Goal: Information Seeking & Learning: Find specific fact

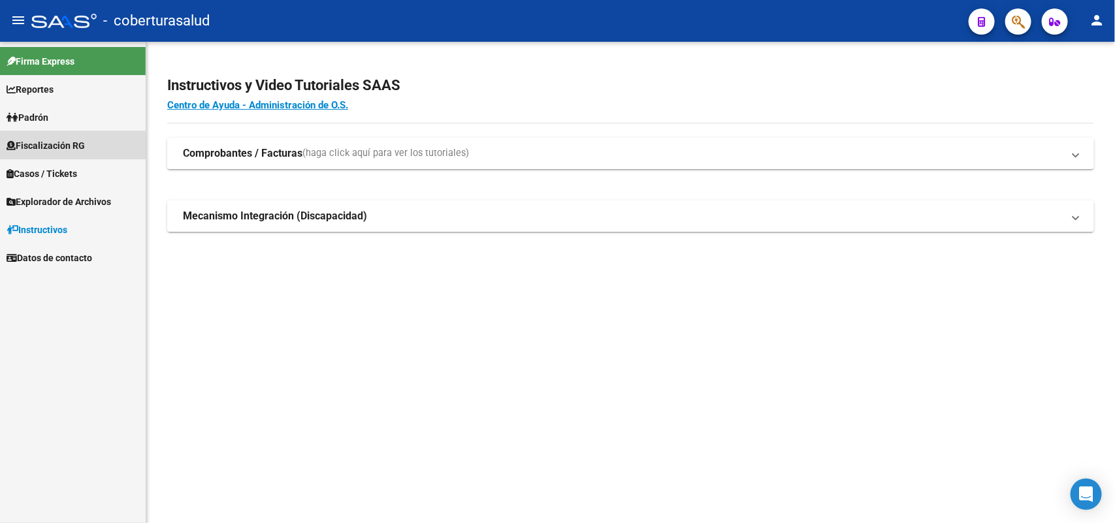
click at [63, 147] on span "Fiscalización RG" at bounding box center [46, 146] width 78 height 14
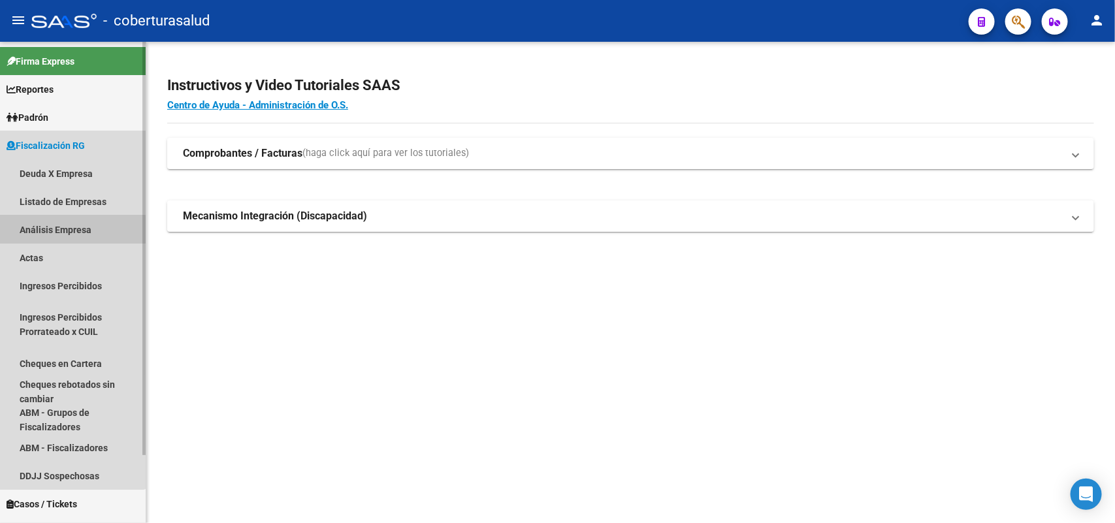
click at [57, 230] on link "Análisis Empresa" at bounding box center [73, 230] width 146 height 28
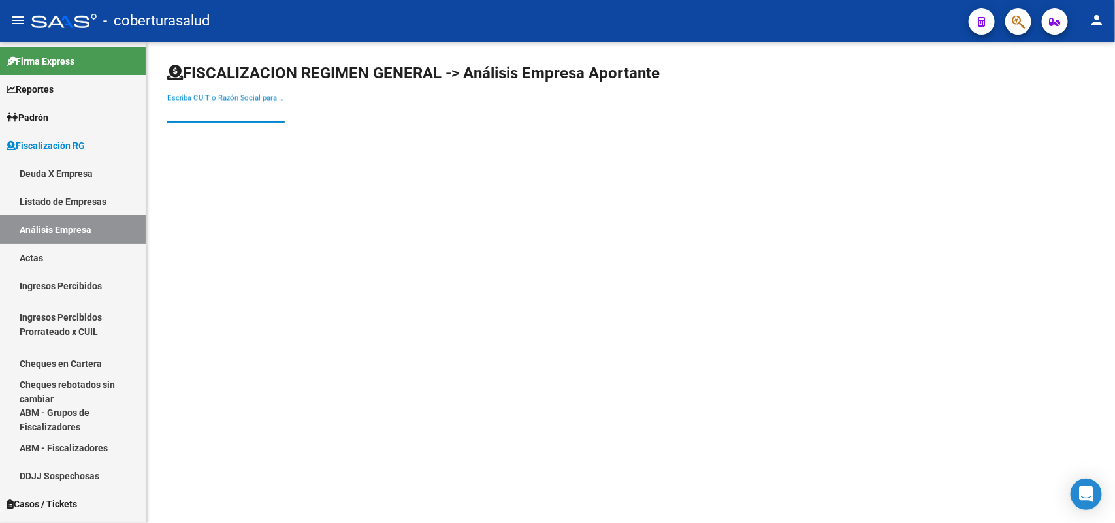
click at [217, 118] on input "Escriba CUIT o Razón Social para buscar" at bounding box center [226, 112] width 118 height 12
paste input "20079482057"
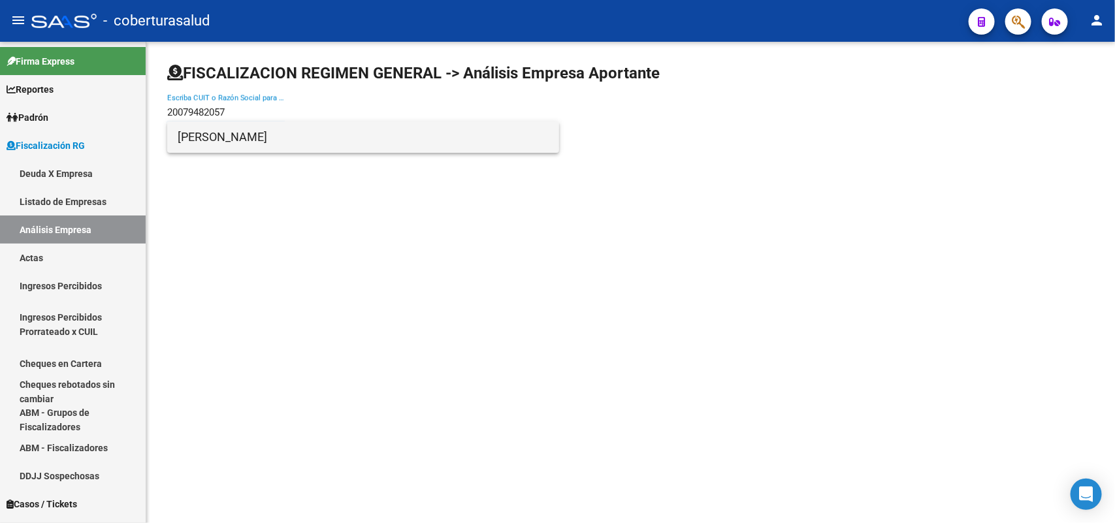
type input "20079482057"
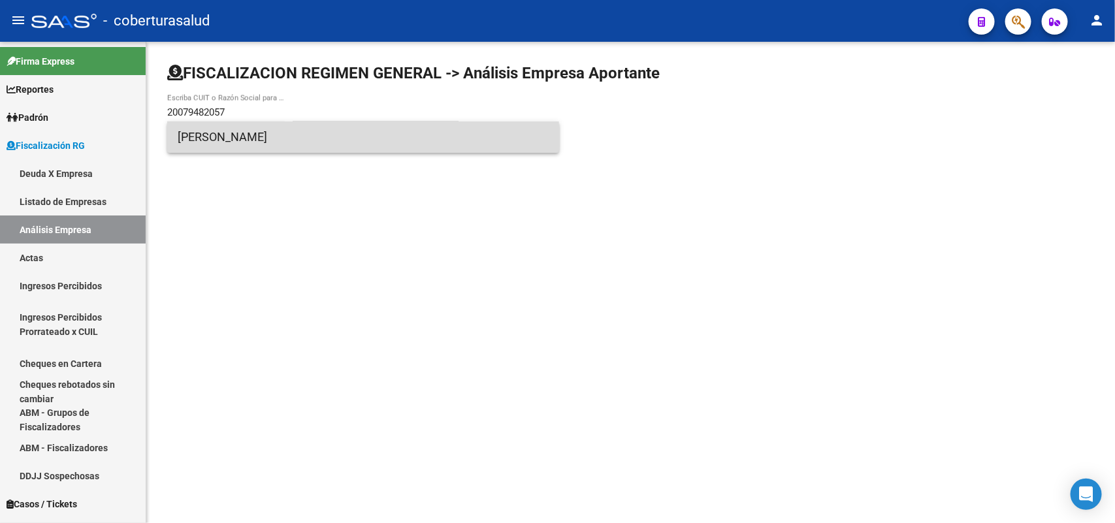
click at [260, 139] on span "[PERSON_NAME]" at bounding box center [363, 137] width 371 height 31
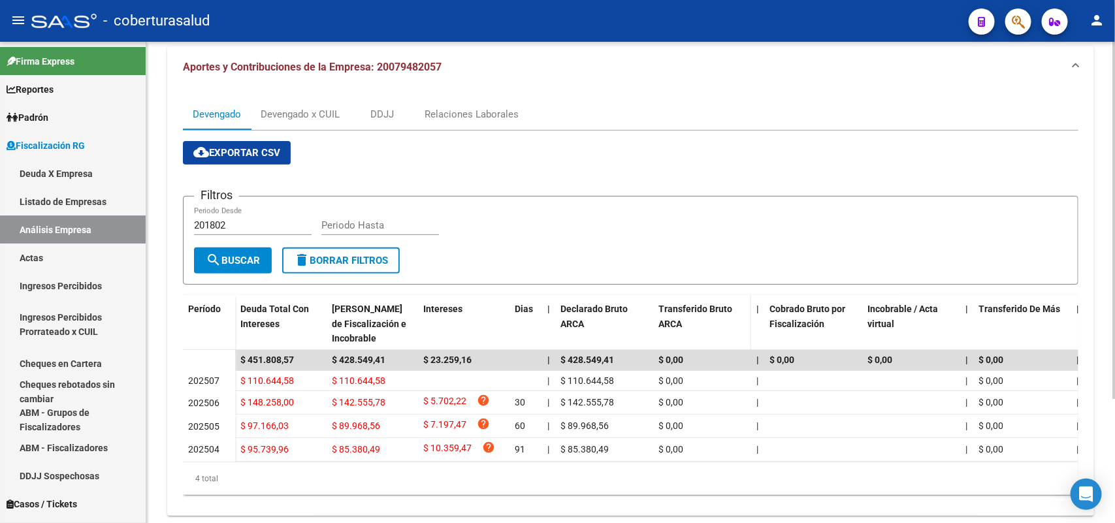
scroll to position [163, 0]
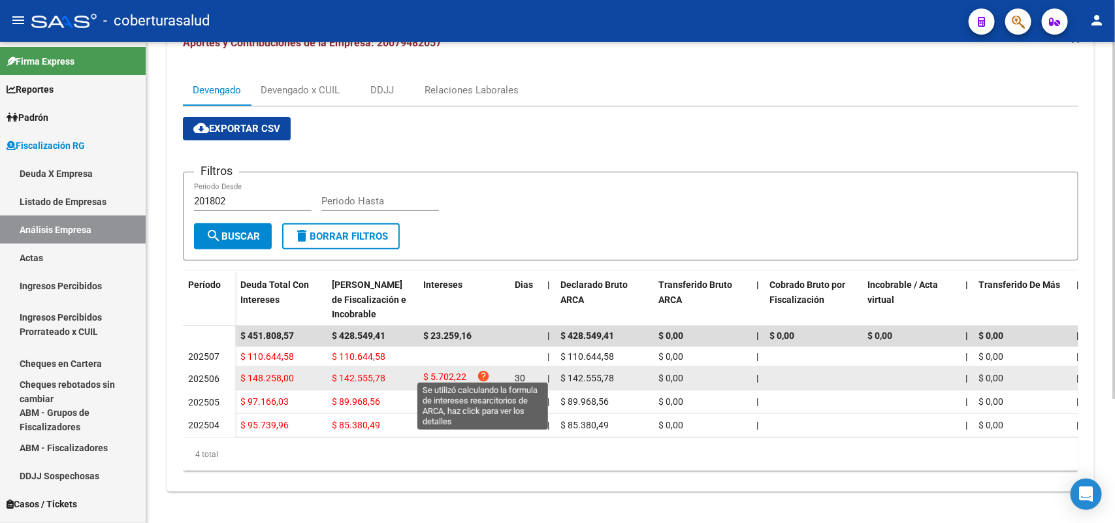
click at [484, 370] on icon "help" at bounding box center [483, 376] width 13 height 13
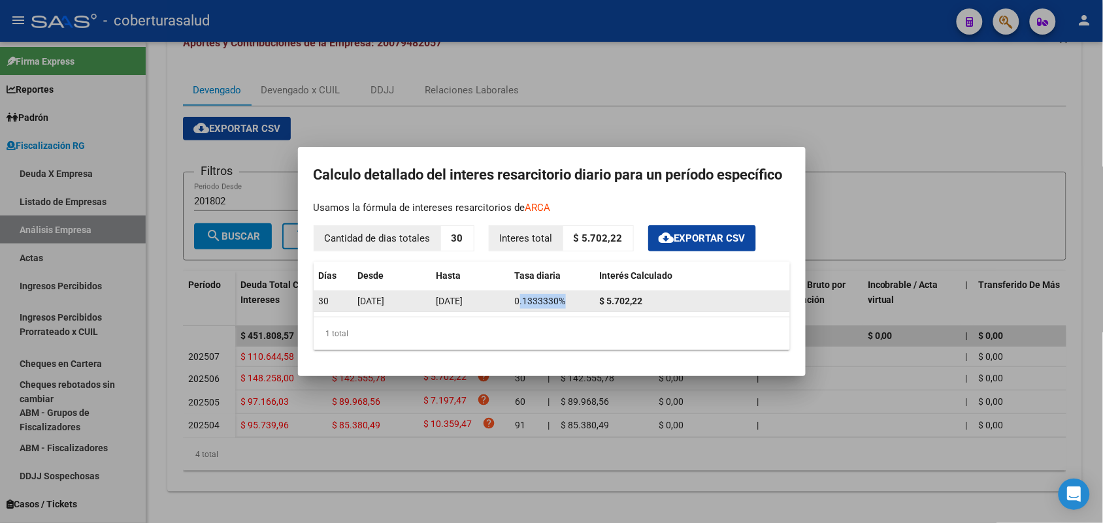
drag, startPoint x: 519, startPoint y: 302, endPoint x: 567, endPoint y: 306, distance: 47.8
click at [567, 306] on div "0.1333330%" at bounding box center [552, 301] width 74 height 15
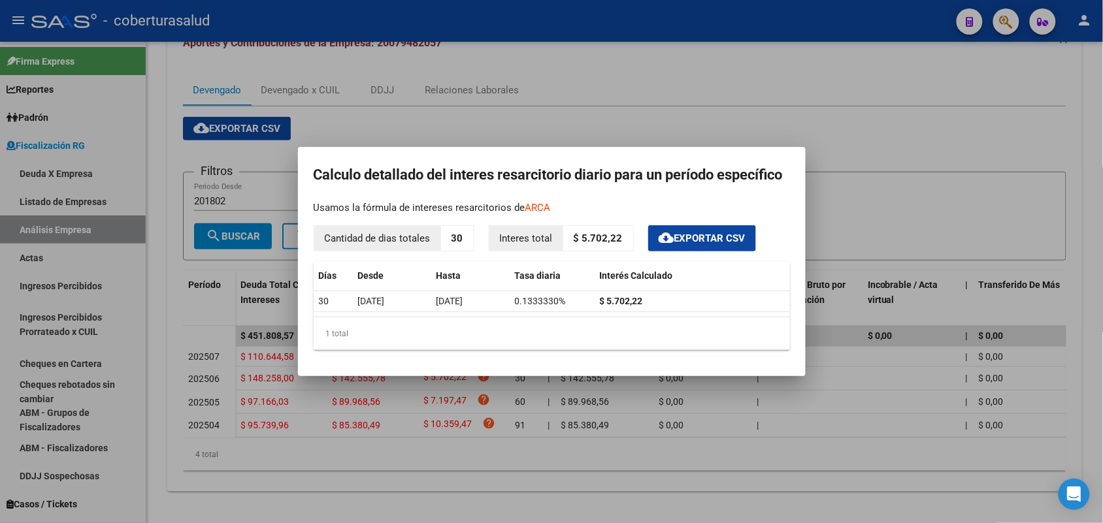
click at [396, 472] on div at bounding box center [551, 261] width 1103 height 523
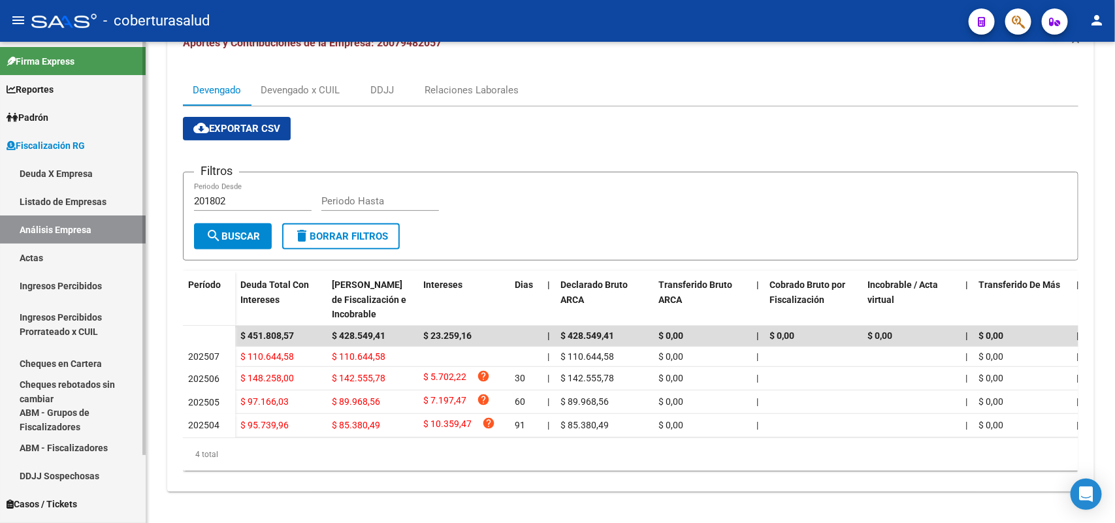
click at [18, 174] on link "Deuda X Empresa" at bounding box center [73, 173] width 146 height 28
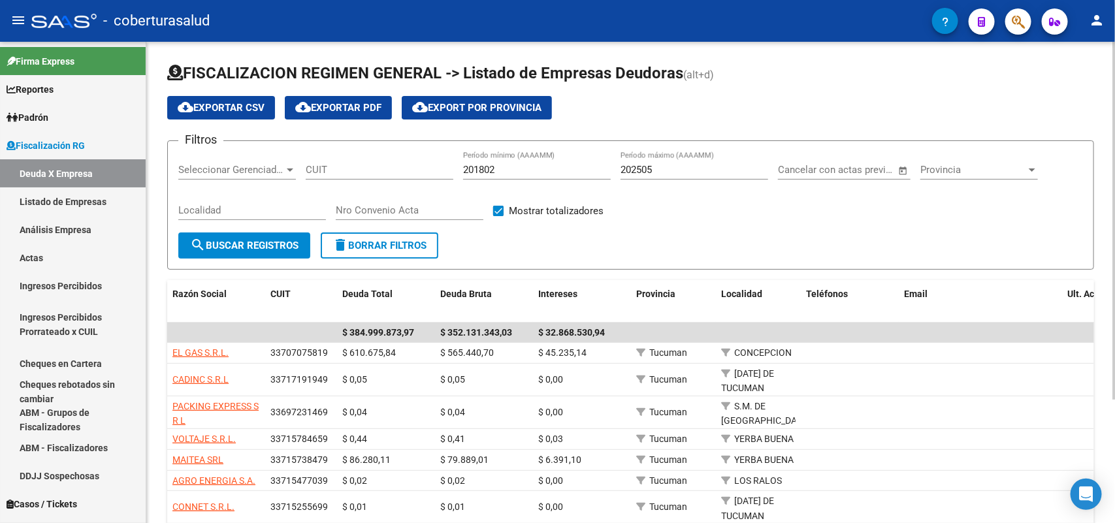
click at [967, 175] on div "Provincia Provincia" at bounding box center [980, 166] width 118 height 28
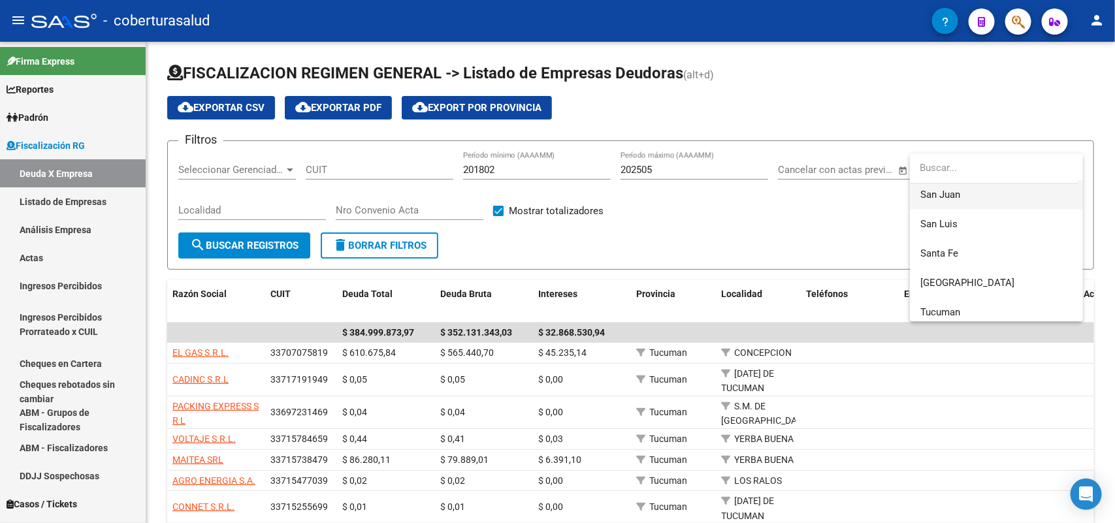
scroll to position [245, 0]
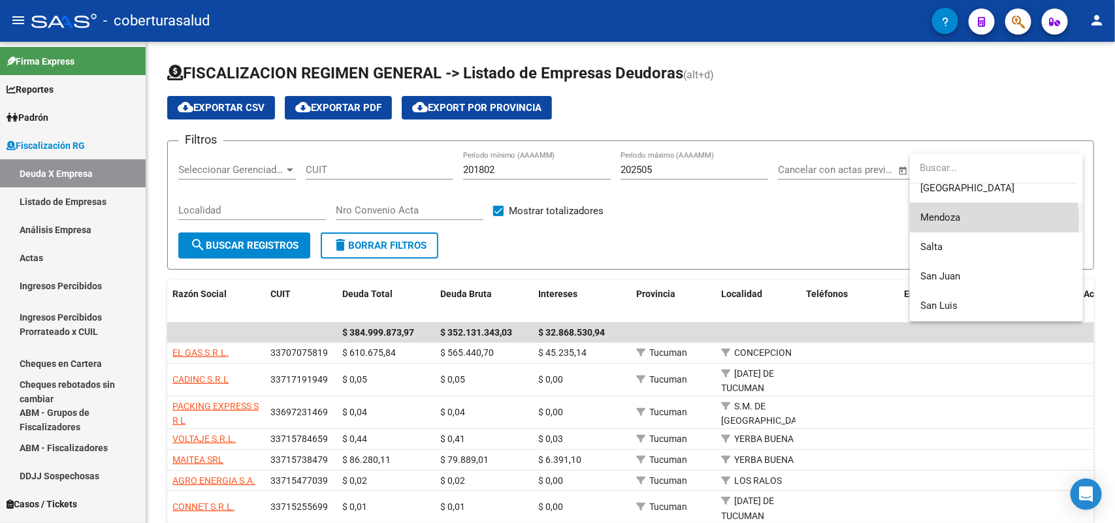
click at [977, 220] on span "Mendoza" at bounding box center [997, 217] width 152 height 29
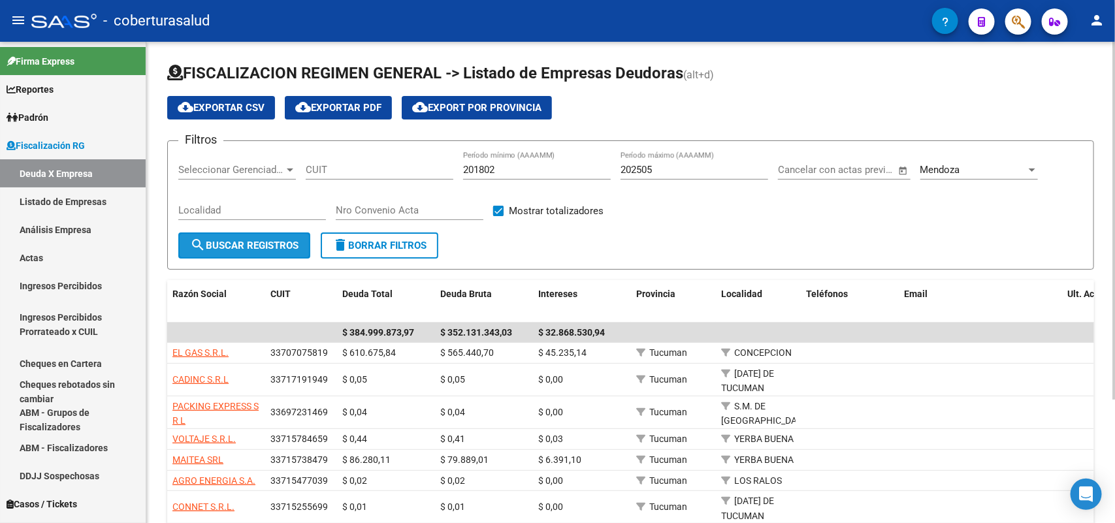
click at [289, 246] on span "search Buscar Registros" at bounding box center [244, 246] width 108 height 12
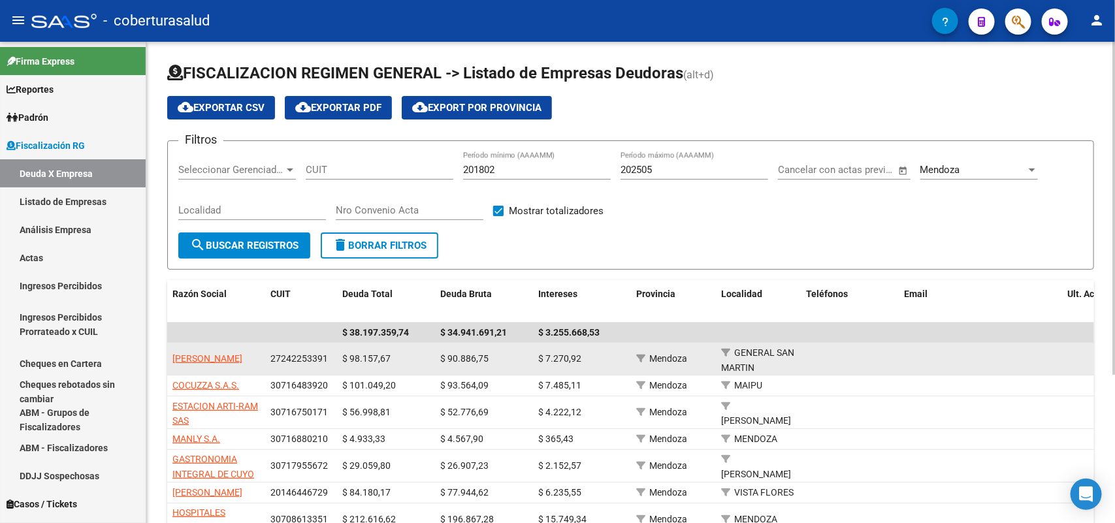
drag, startPoint x: 271, startPoint y: 355, endPoint x: 328, endPoint y: 361, distance: 57.1
click at [328, 361] on div "27242253391" at bounding box center [300, 358] width 61 height 15
copy span "27242253391"
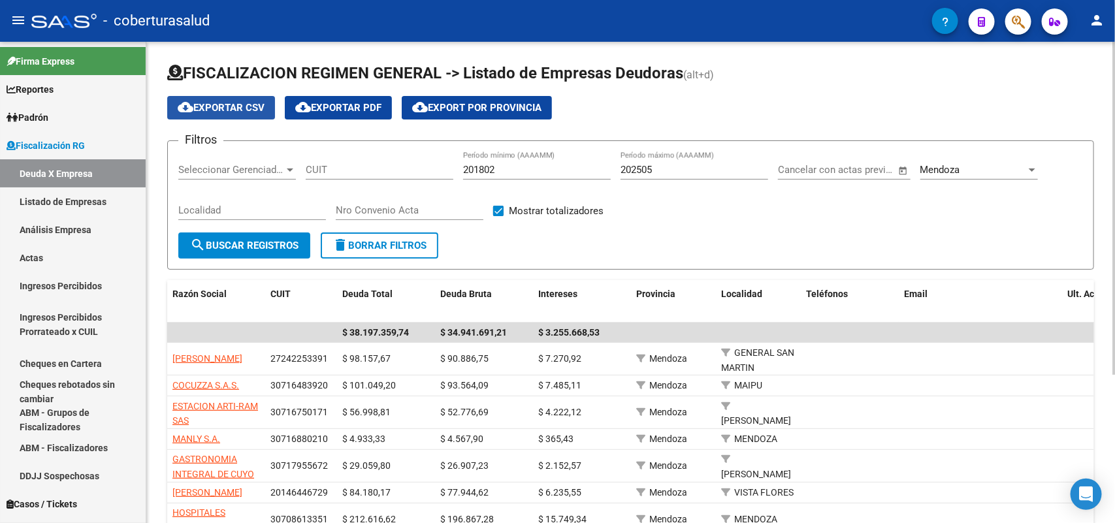
click at [229, 105] on span "cloud_download Exportar CSV" at bounding box center [221, 108] width 87 height 12
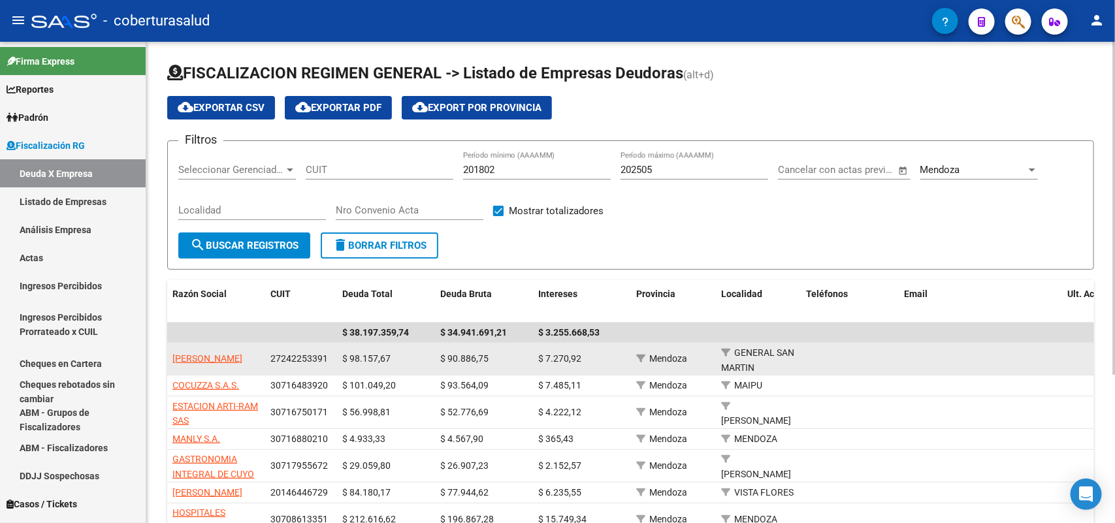
click at [193, 357] on app-link-go-to "[PERSON_NAME]" at bounding box center [207, 358] width 70 height 15
click at [191, 353] on span "[PERSON_NAME]" at bounding box center [207, 358] width 70 height 10
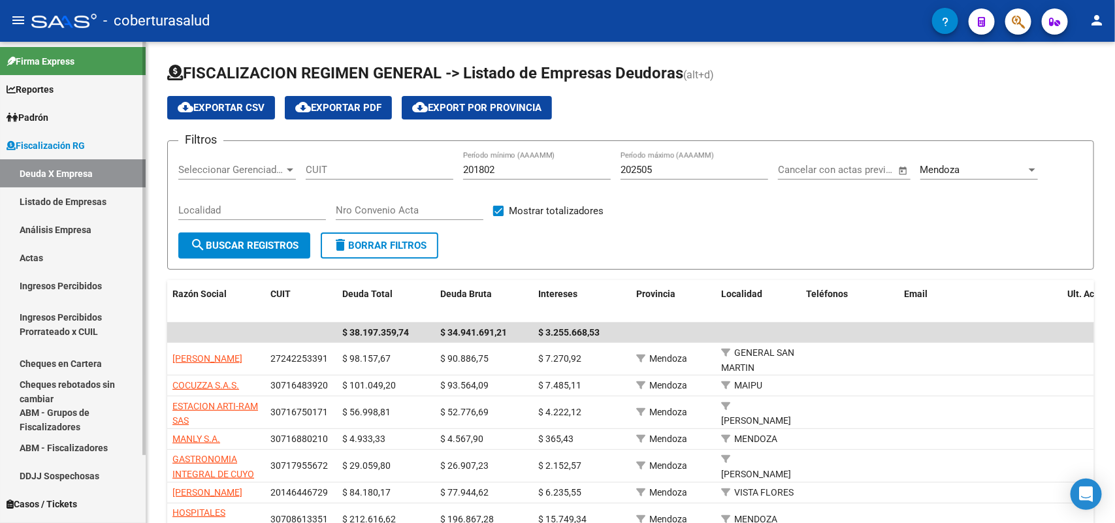
click at [59, 223] on link "Análisis Empresa" at bounding box center [73, 230] width 146 height 28
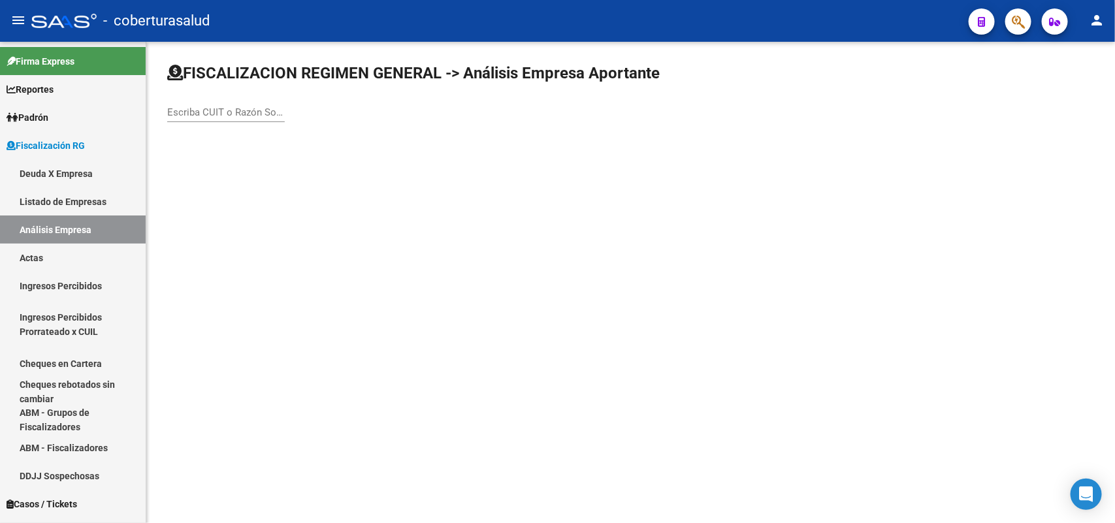
click at [230, 119] on div "Escriba CUIT o Razón Social para buscar" at bounding box center [226, 108] width 118 height 28
paste input "30580225930"
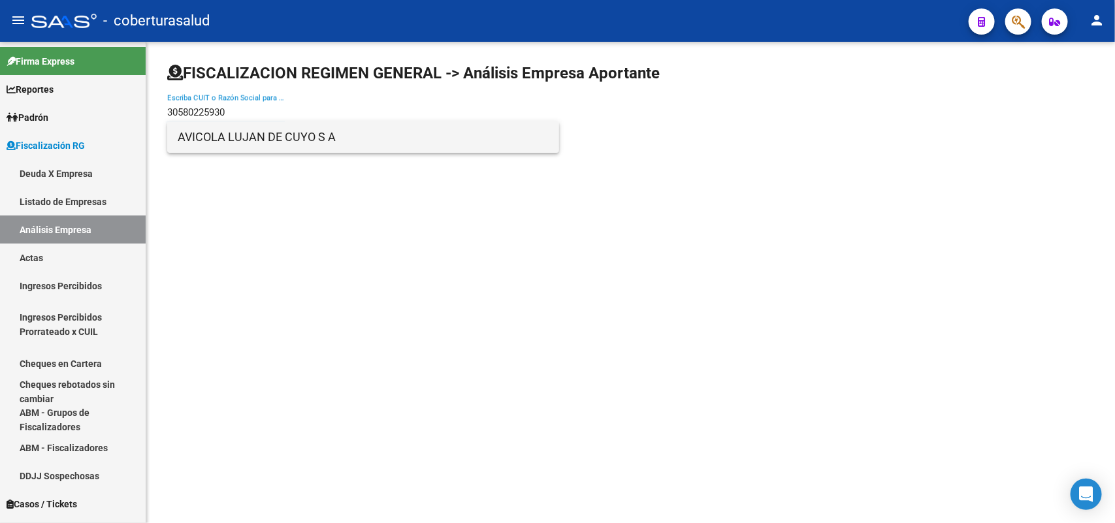
type input "30580225930"
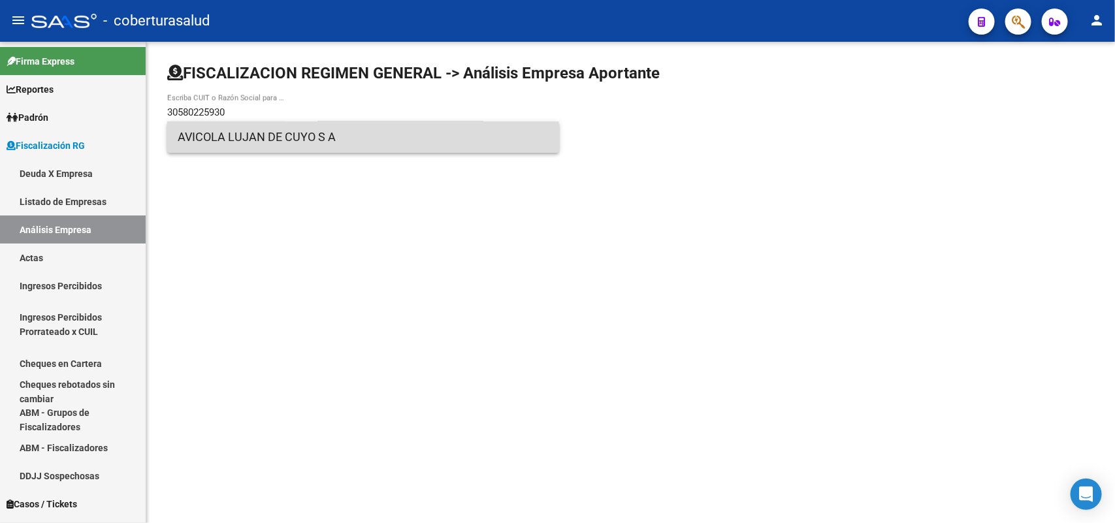
click at [272, 142] on span "AVICOLA LUJAN DE CUYO S A" at bounding box center [363, 137] width 371 height 31
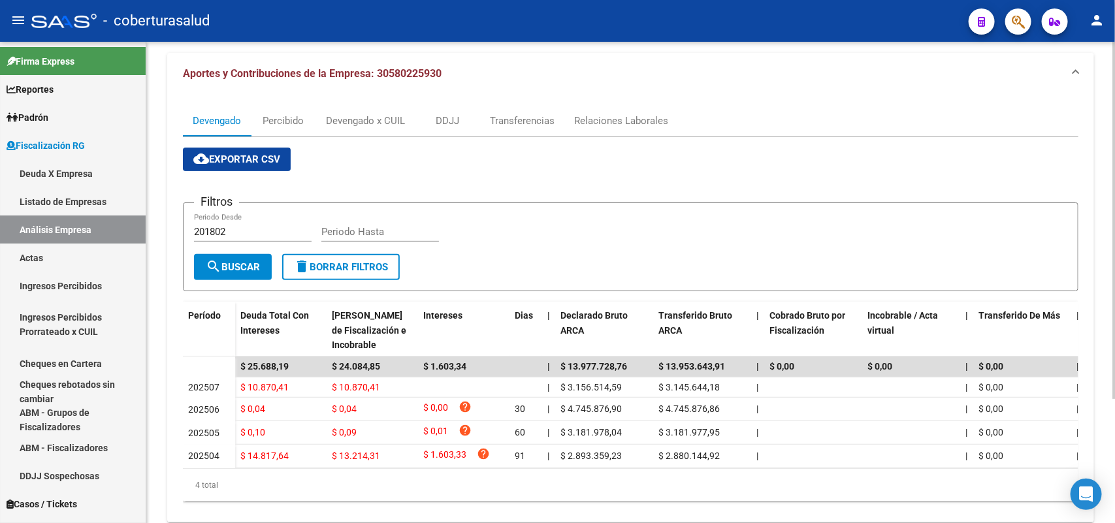
scroll to position [163, 0]
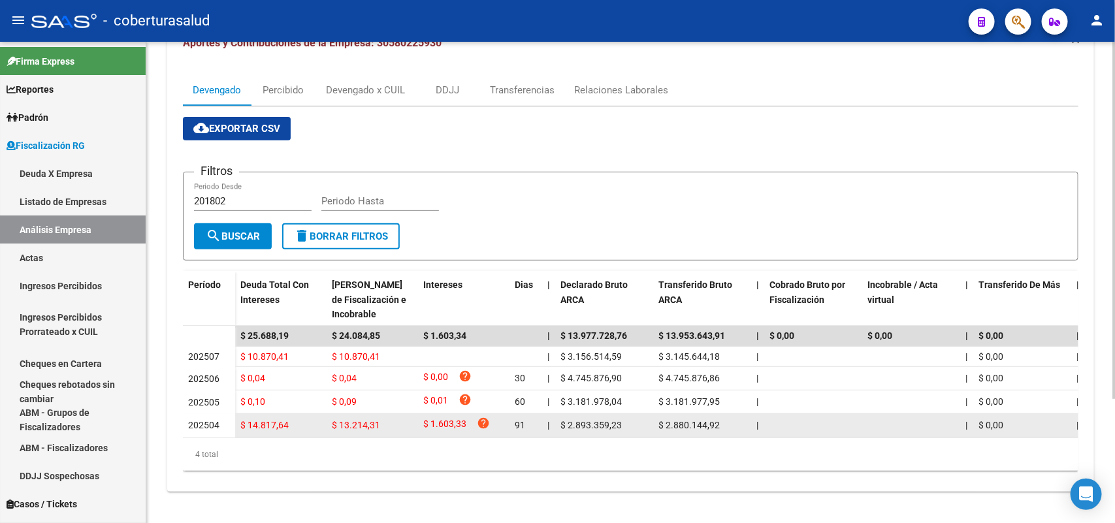
drag, startPoint x: 570, startPoint y: 421, endPoint x: 618, endPoint y: 419, distance: 48.4
click at [618, 420] on span "$ 2.893.359,23" at bounding box center [591, 425] width 61 height 10
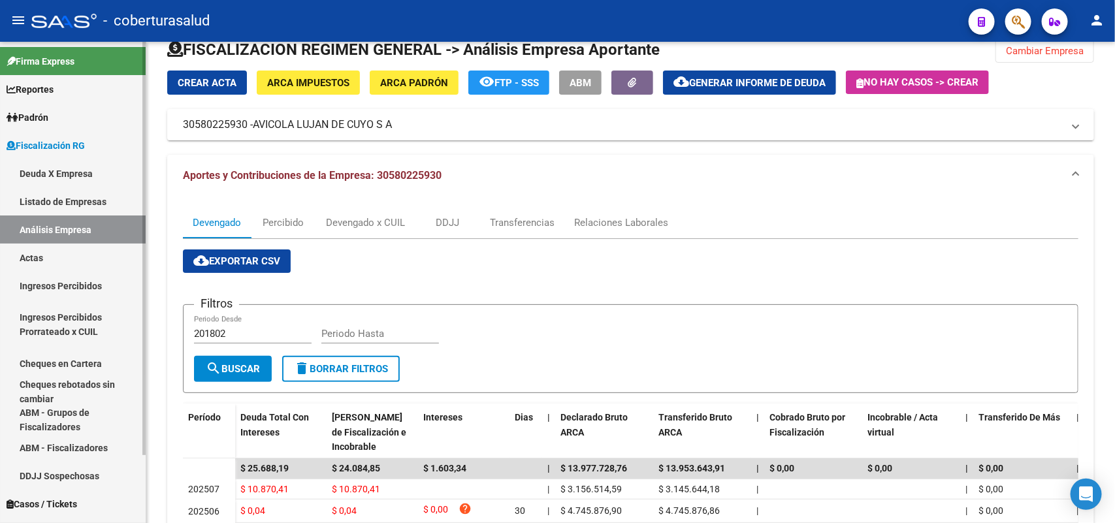
scroll to position [0, 0]
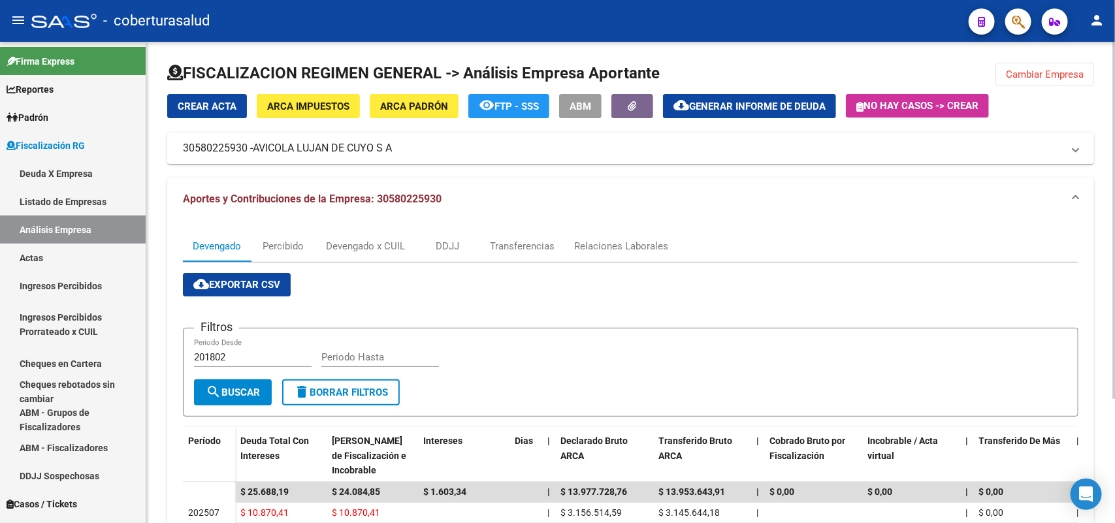
click at [1088, 73] on button "Cambiar Empresa" at bounding box center [1045, 75] width 99 height 24
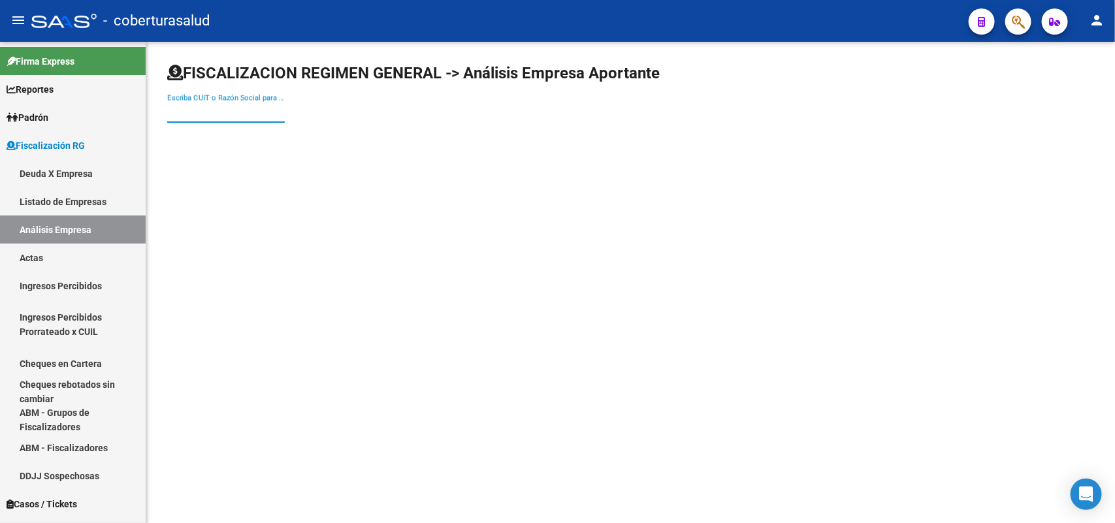
click at [222, 116] on input "Escriba CUIT o Razón Social para buscar" at bounding box center [226, 112] width 118 height 12
paste input "20068939047"
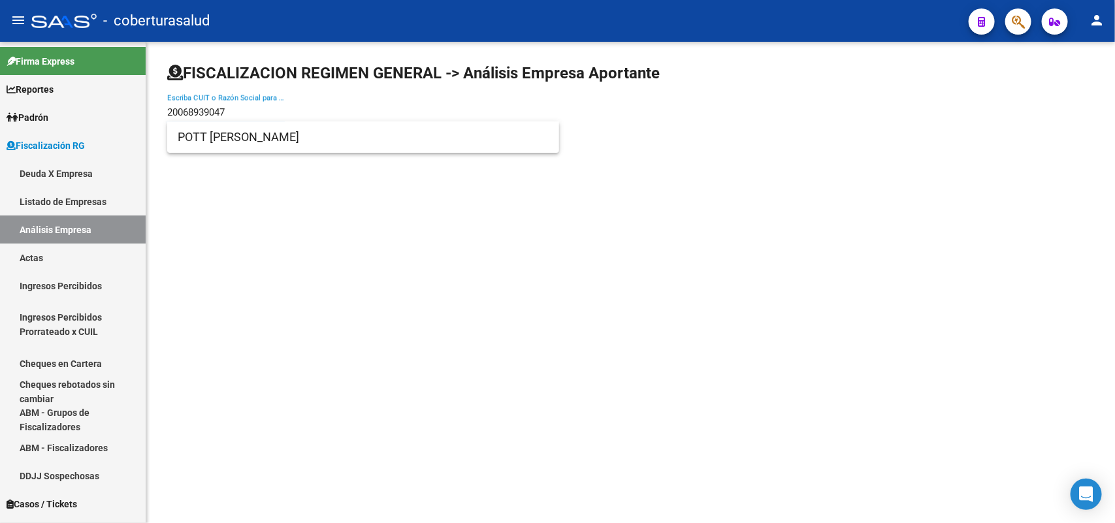
type input "20068939047"
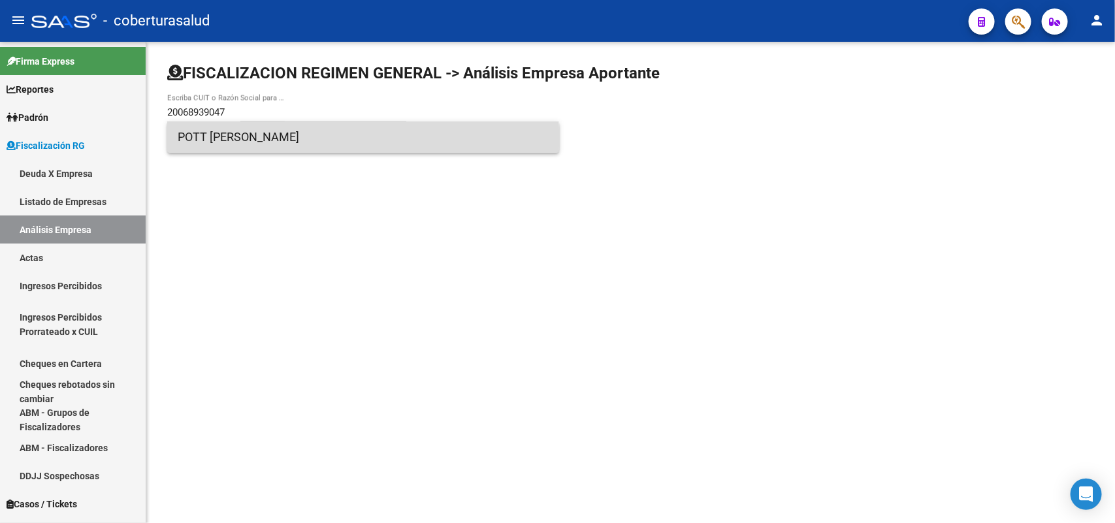
click at [234, 144] on span "POTT [PERSON_NAME]" at bounding box center [363, 137] width 371 height 31
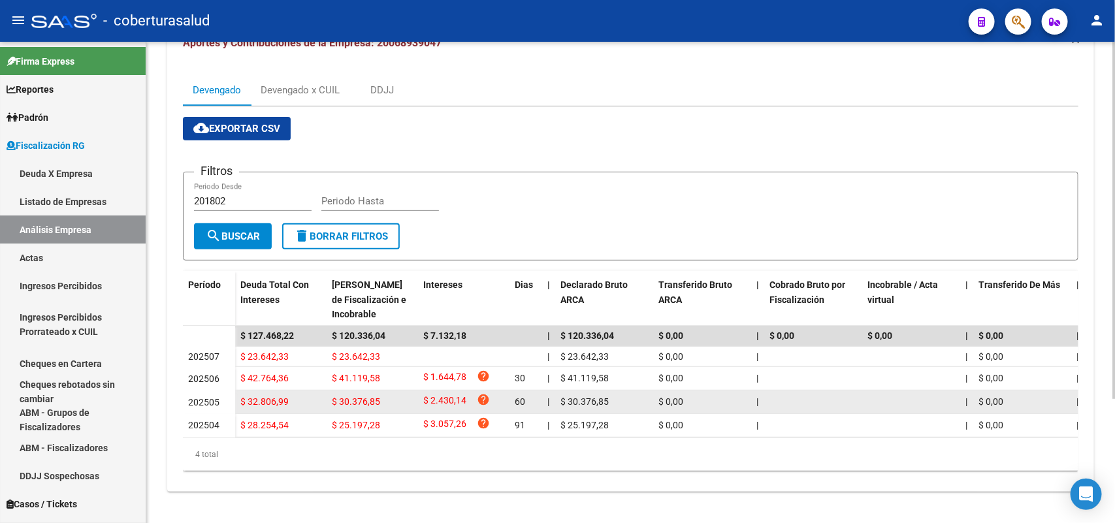
scroll to position [167, 0]
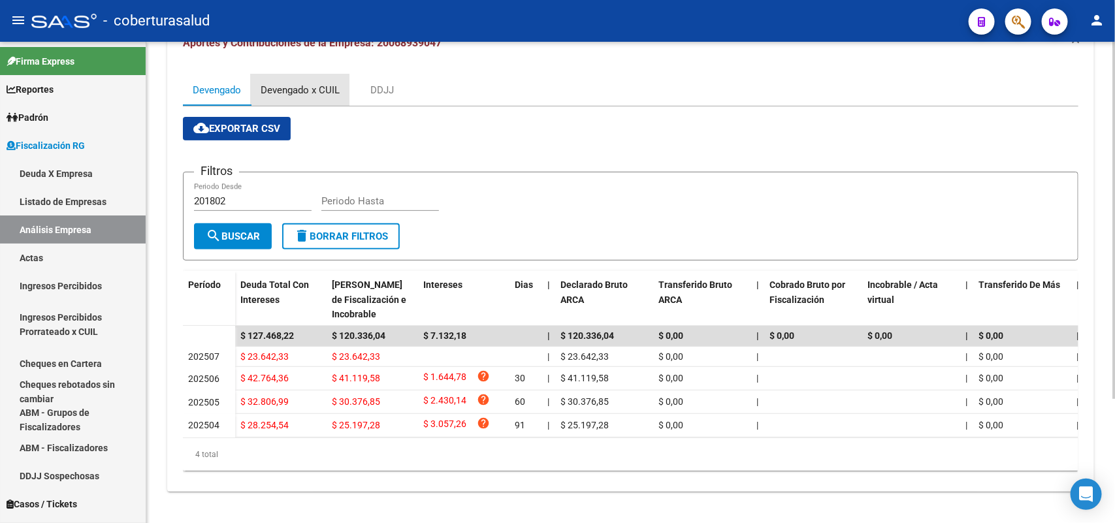
click at [278, 74] on div "Devengado x CUIL" at bounding box center [300, 89] width 99 height 31
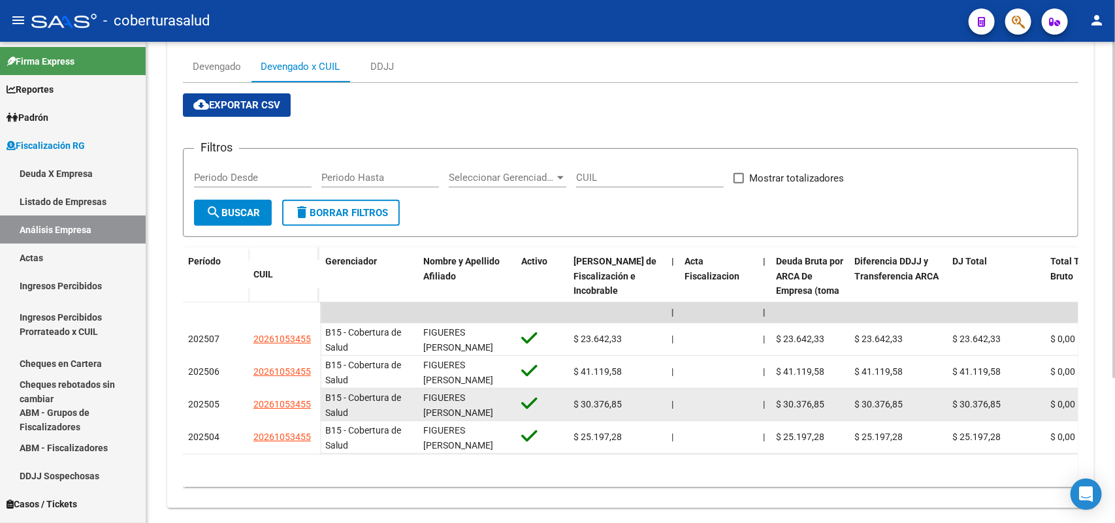
scroll to position [206, 0]
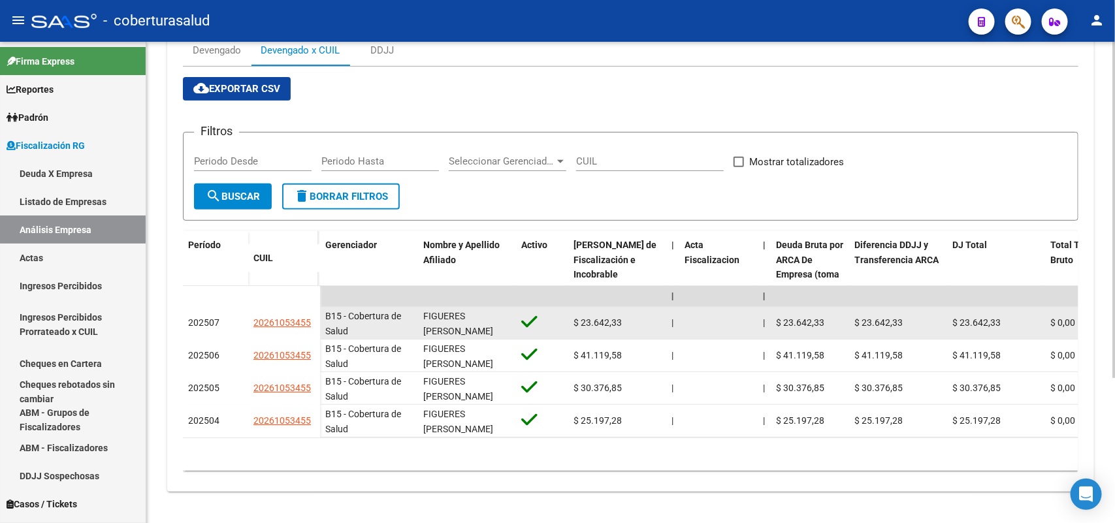
drag, startPoint x: 246, startPoint y: 309, endPoint x: 311, endPoint y: 316, distance: 65.0
click at [311, 316] on div "202507 20261053455" at bounding box center [251, 323] width 137 height 33
copy div "20261053455"
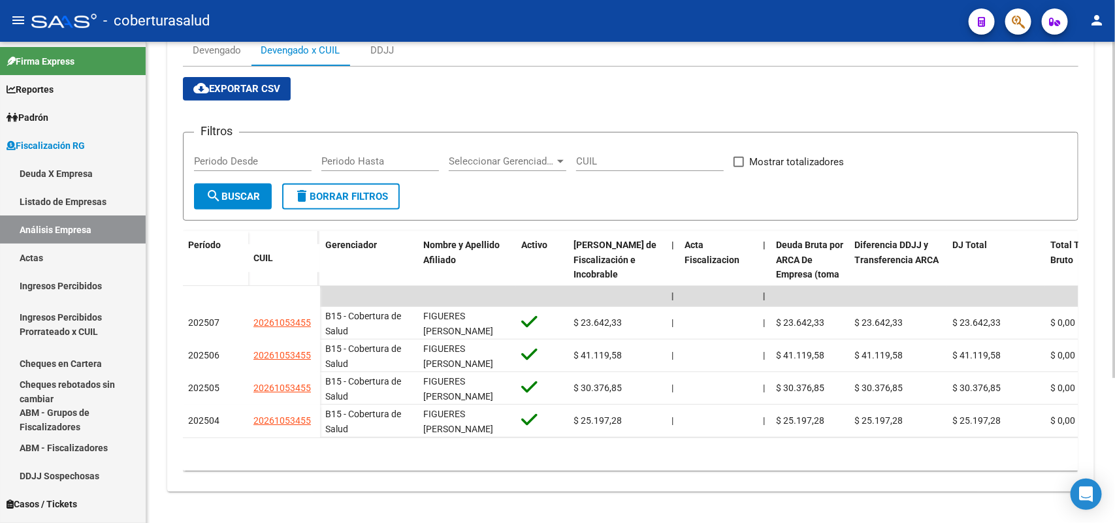
scroll to position [0, 0]
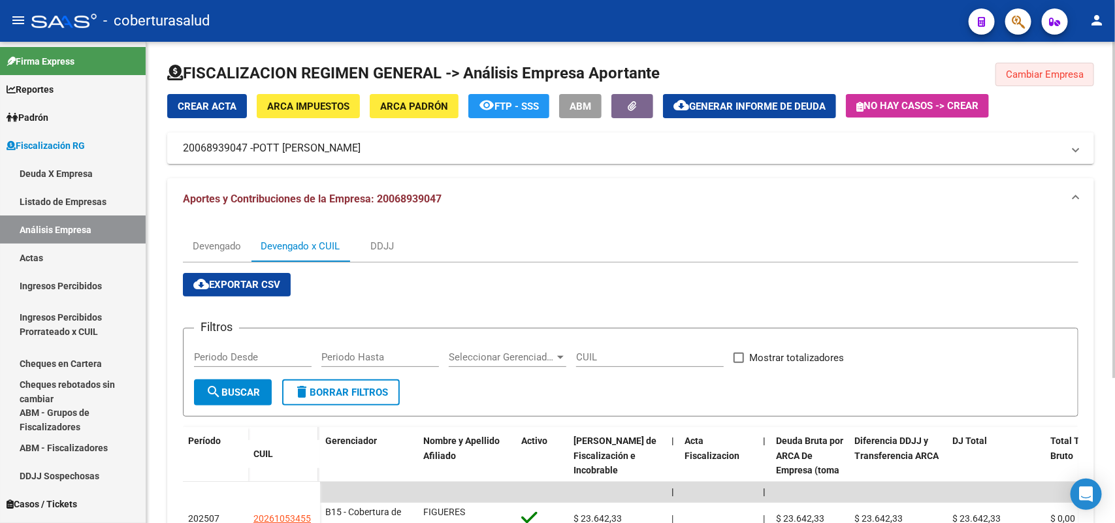
click at [1054, 80] on button "Cambiar Empresa" at bounding box center [1045, 75] width 99 height 24
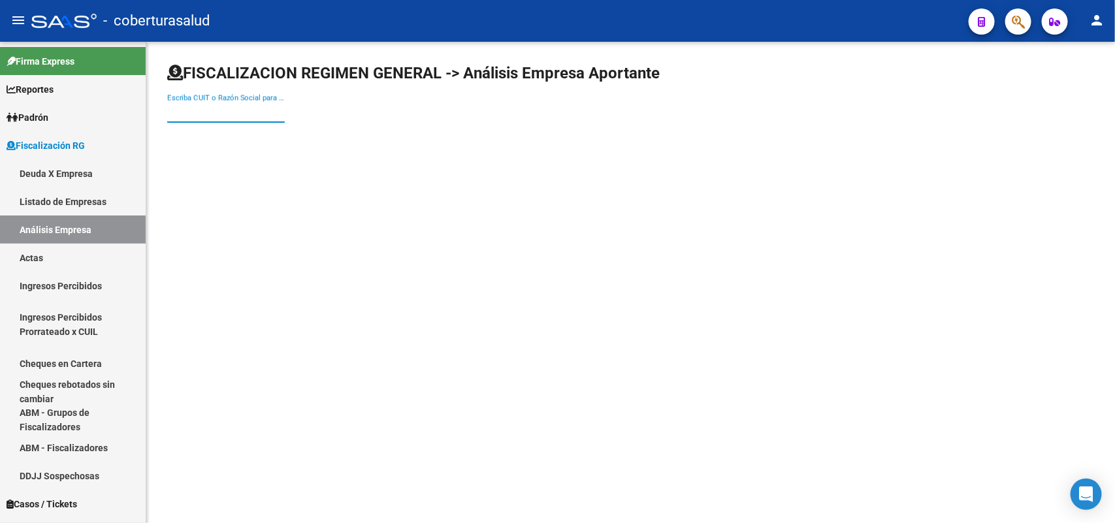
click at [222, 106] on input "Escriba CUIT o Razón Social para buscar" at bounding box center [226, 112] width 118 height 12
paste input "20110917997"
type input "20110917997"
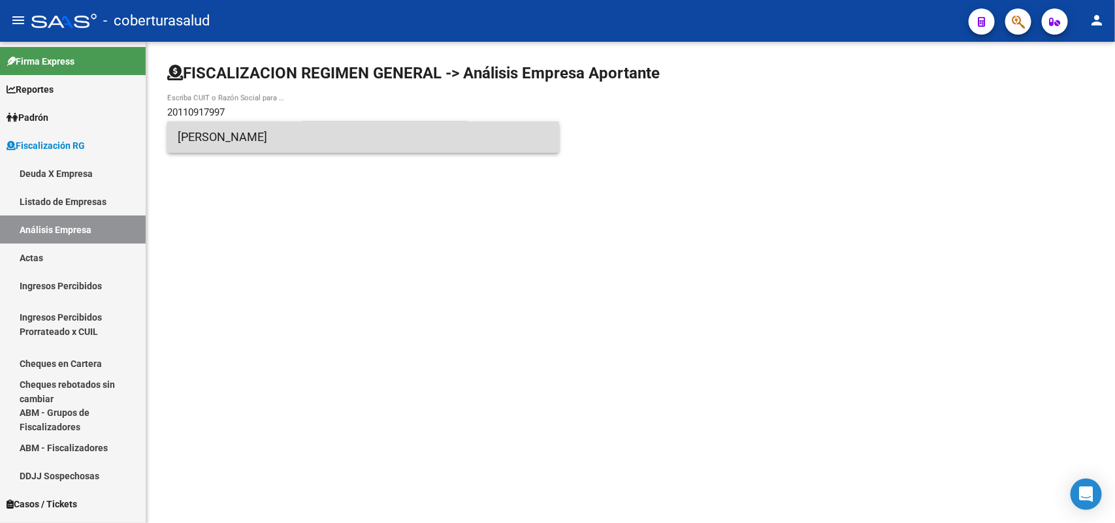
click at [265, 136] on span "[PERSON_NAME]" at bounding box center [363, 137] width 371 height 31
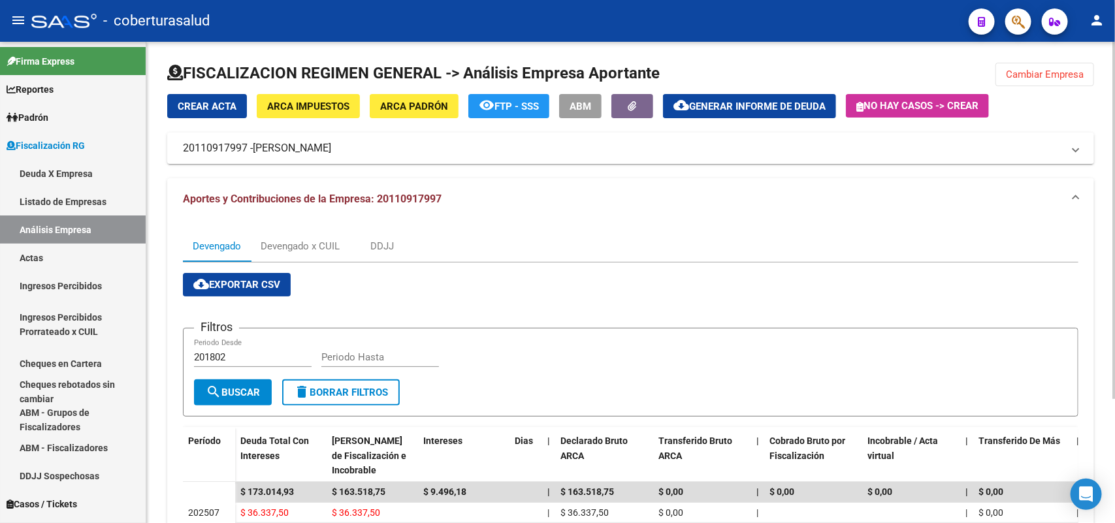
scroll to position [167, 0]
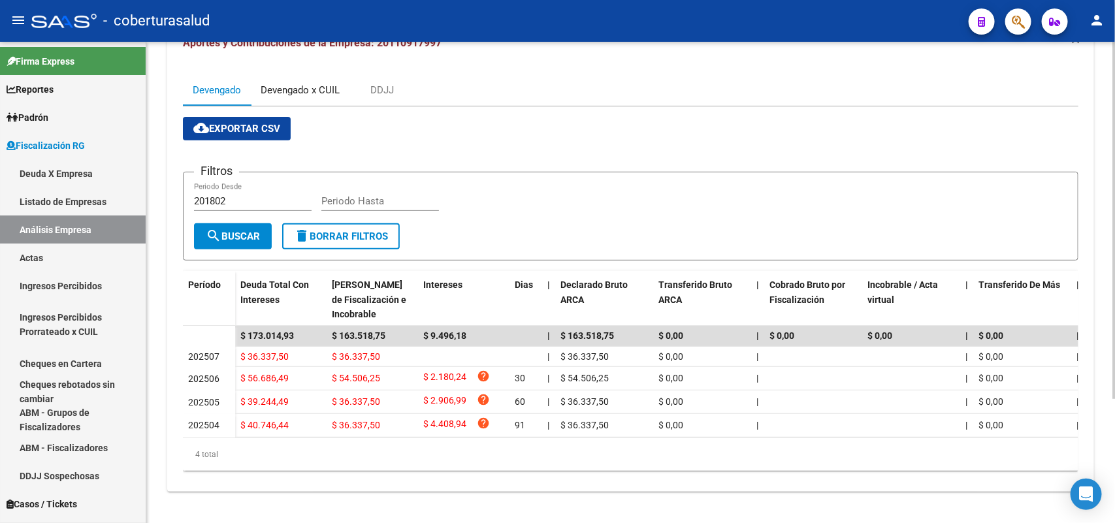
click at [280, 83] on div "Devengado x CUIL" at bounding box center [300, 90] width 79 height 14
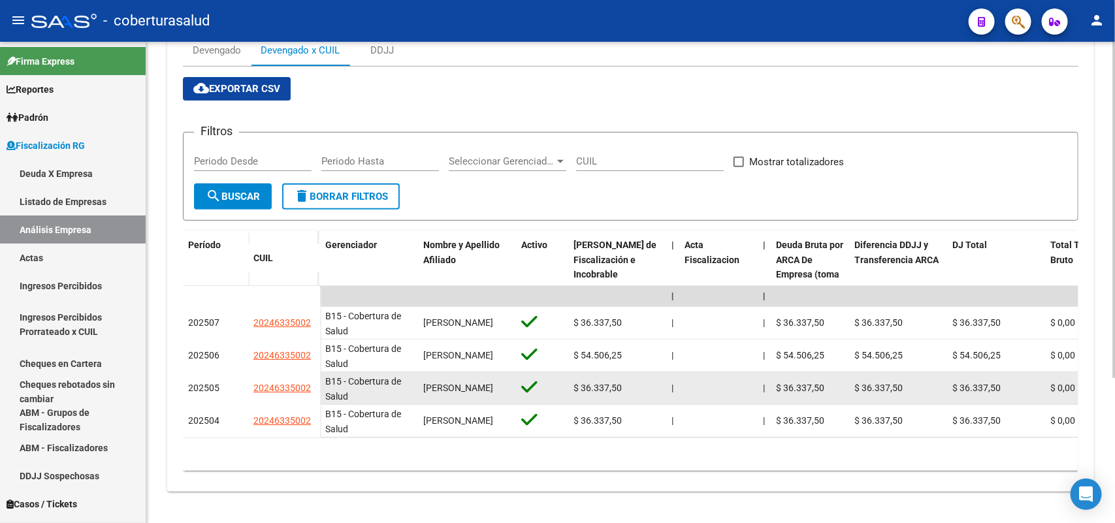
scroll to position [206, 0]
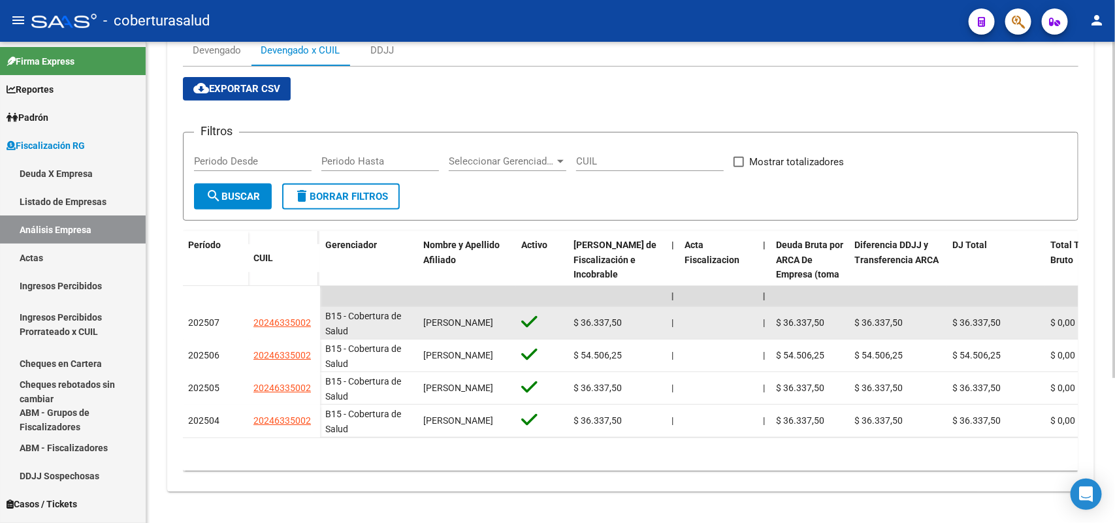
drag, startPoint x: 250, startPoint y: 307, endPoint x: 311, endPoint y: 314, distance: 61.8
click at [311, 314] on datatable-body-cell "20246335002" at bounding box center [284, 323] width 72 height 33
copy span "20246335002"
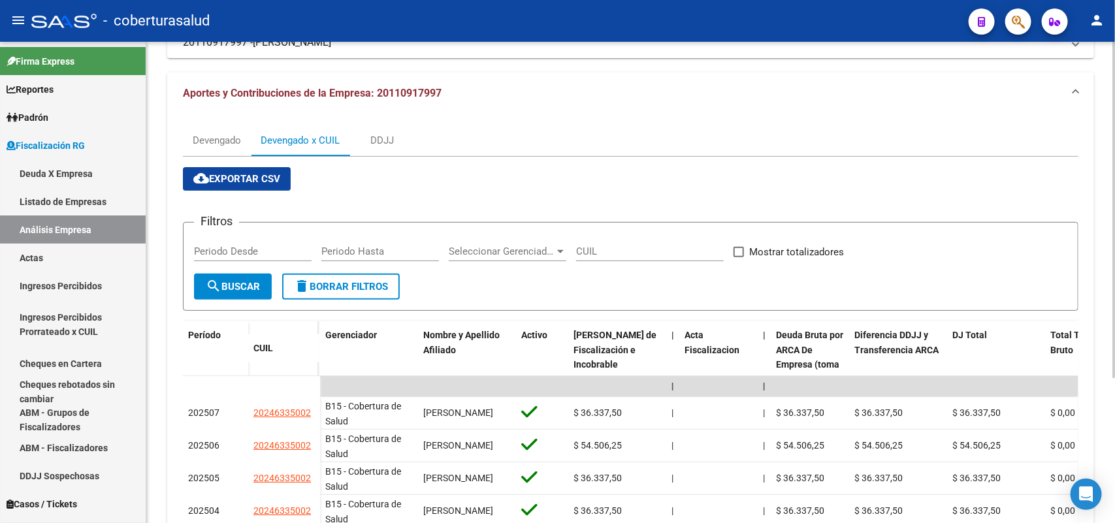
scroll to position [0, 0]
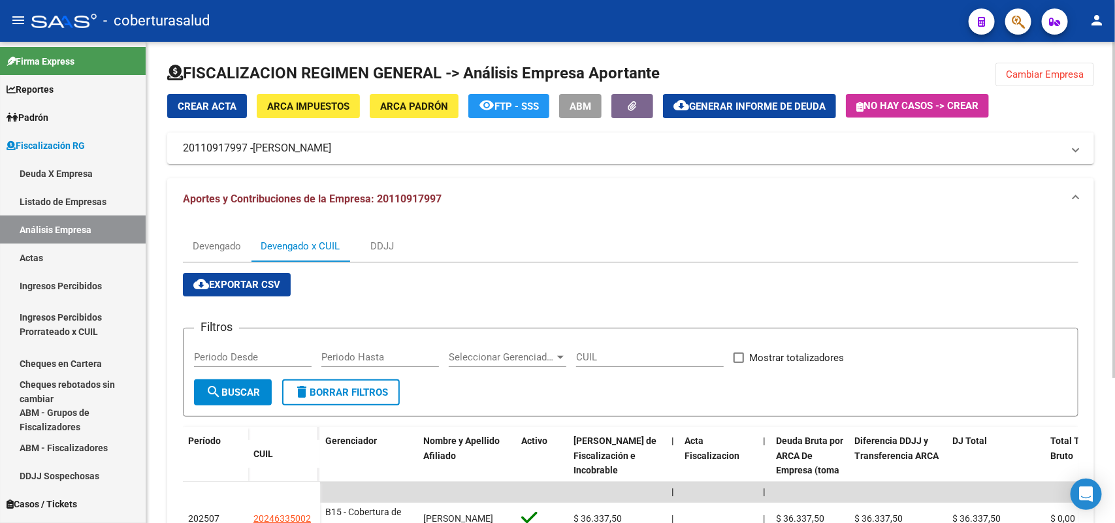
click at [1066, 79] on span "Cambiar Empresa" at bounding box center [1045, 75] width 78 height 12
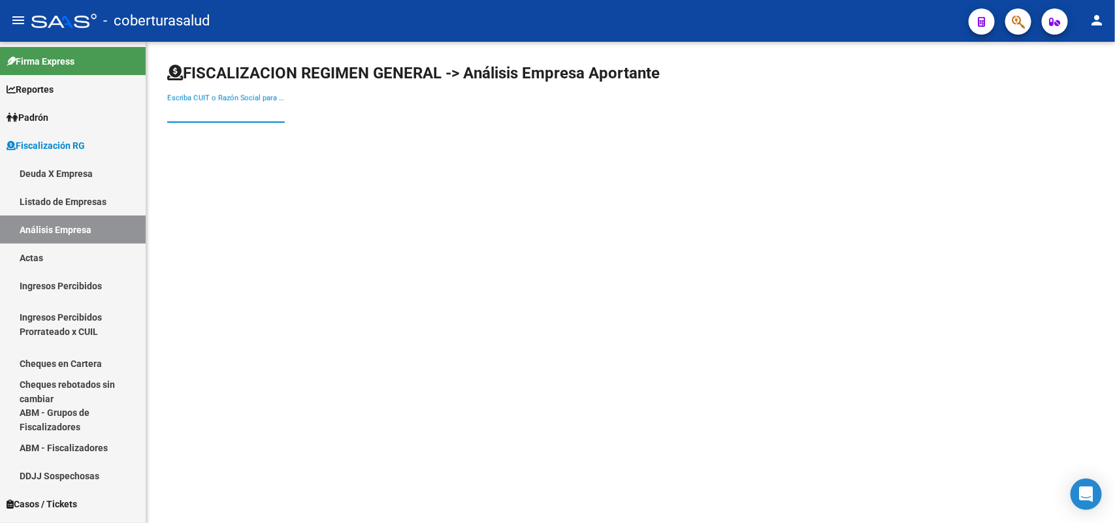
click at [203, 114] on input "Escriba CUIT o Razón Social para buscar" at bounding box center [226, 112] width 118 height 12
paste input "20110918128"
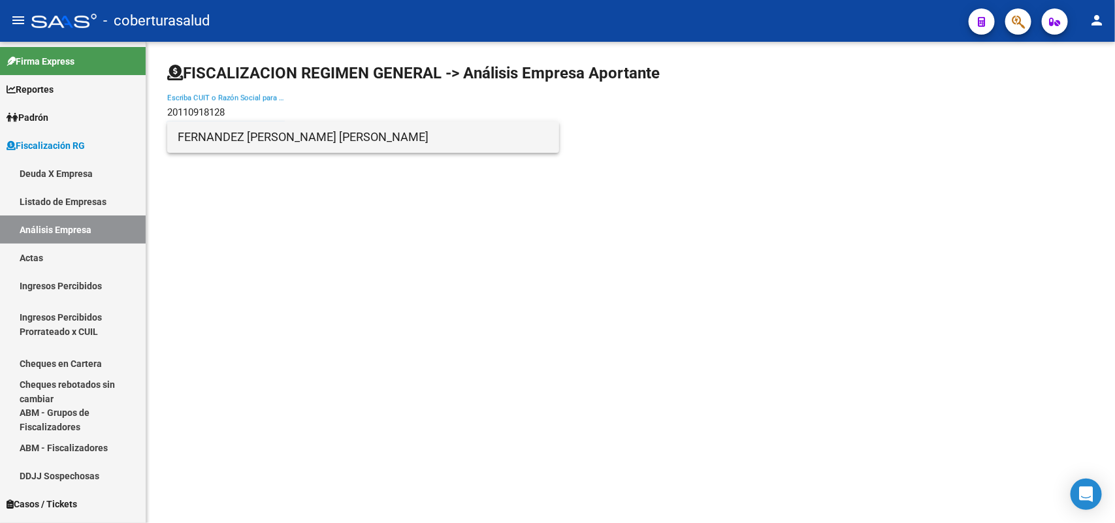
type input "20110918128"
click at [227, 146] on span "FERNANDEZ [PERSON_NAME] [PERSON_NAME]" at bounding box center [363, 137] width 371 height 31
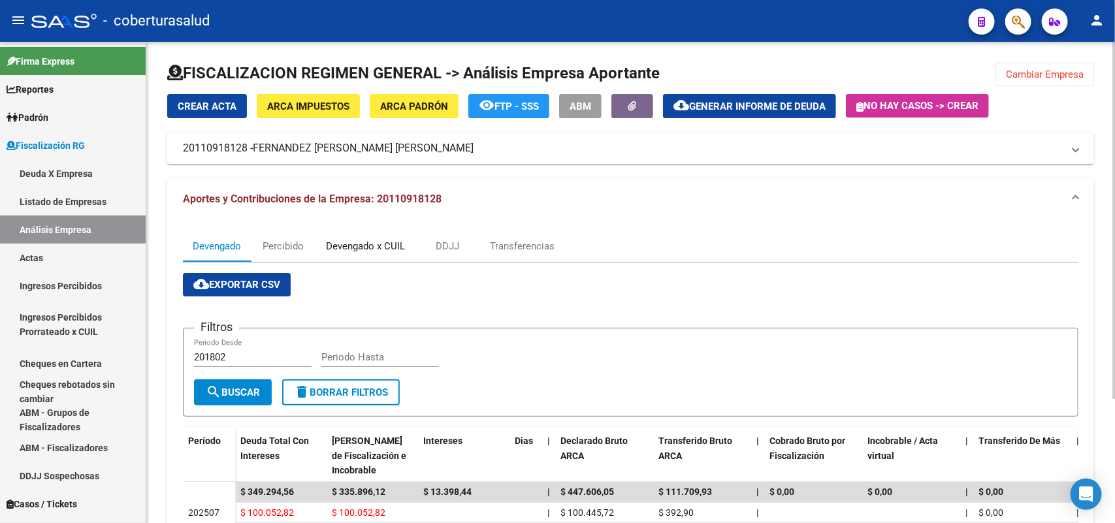
click at [351, 246] on div "Devengado x CUIL" at bounding box center [365, 246] width 79 height 14
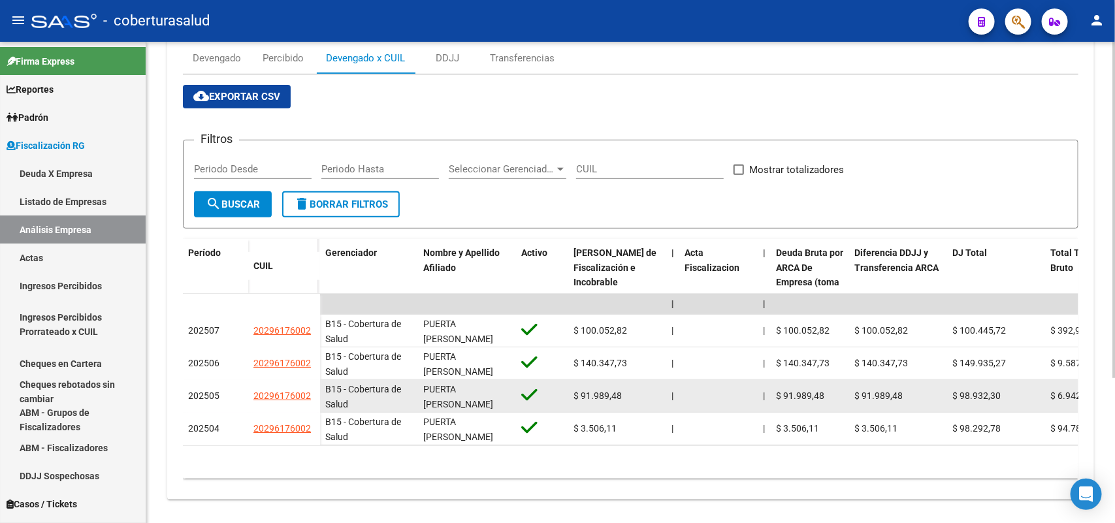
scroll to position [206, 0]
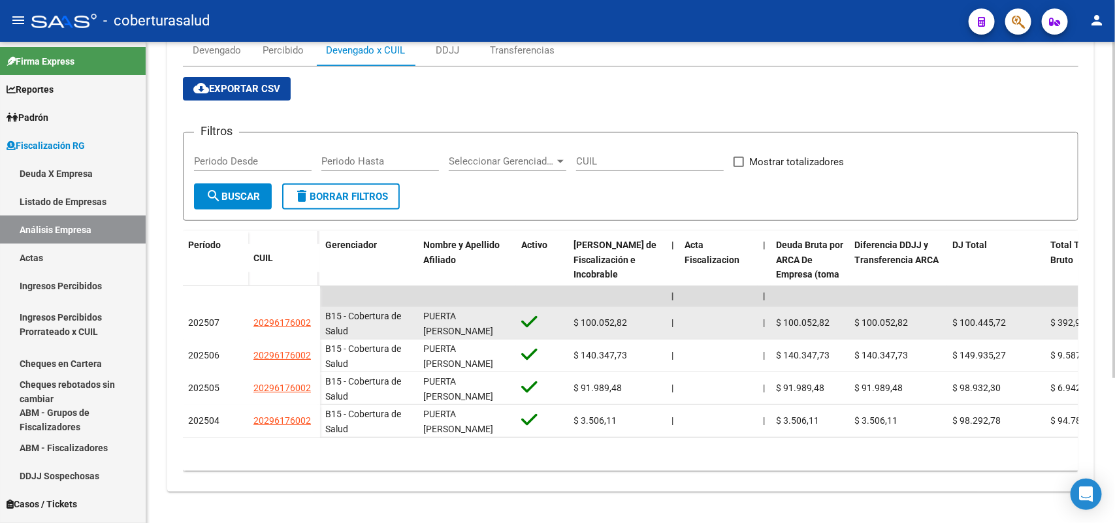
drag, startPoint x: 260, startPoint y: 308, endPoint x: 314, endPoint y: 308, distance: 54.2
click at [314, 308] on datatable-body-cell "20296176002" at bounding box center [284, 323] width 72 height 33
copy span "20296176002"
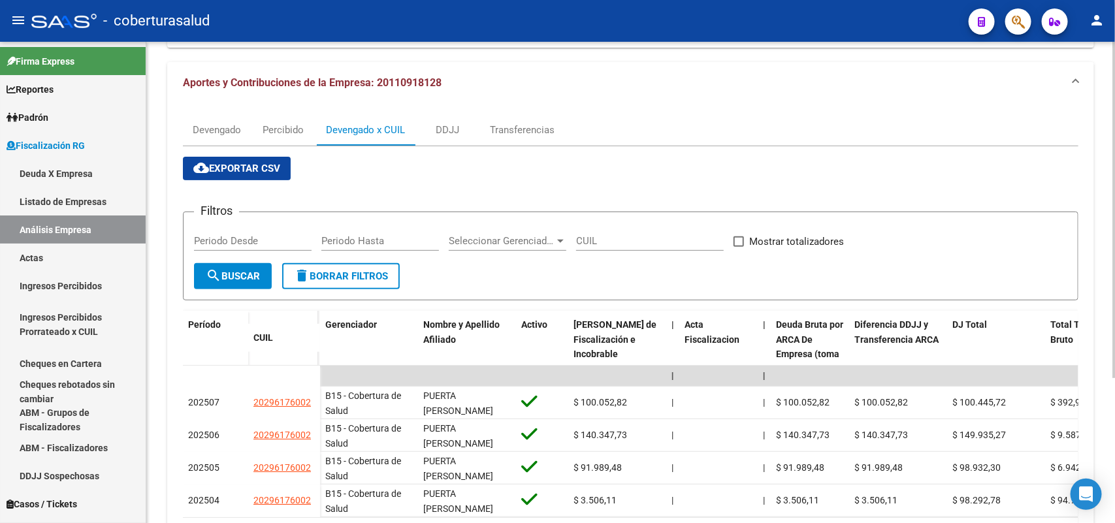
scroll to position [0, 0]
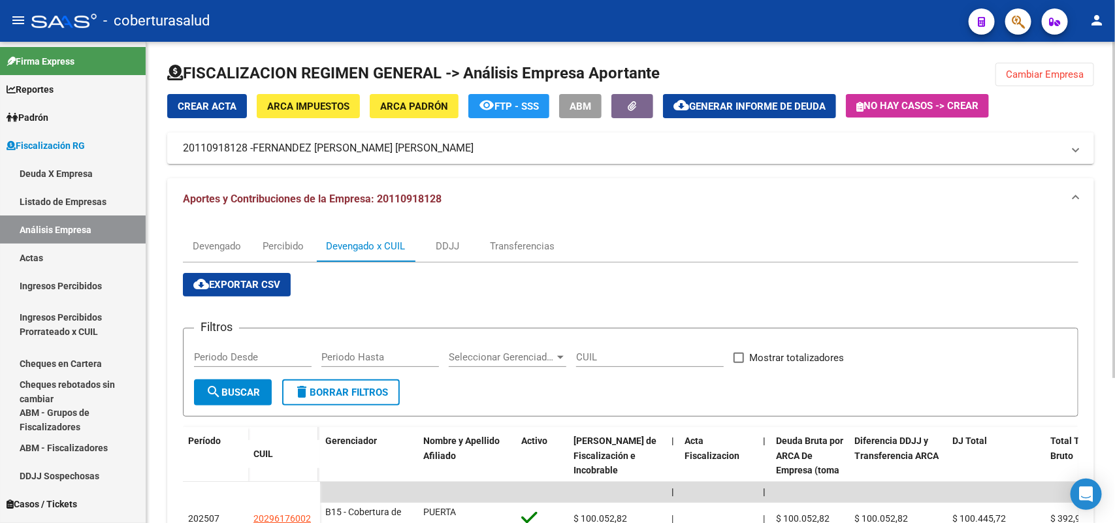
click at [1060, 74] on span "Cambiar Empresa" at bounding box center [1045, 75] width 78 height 12
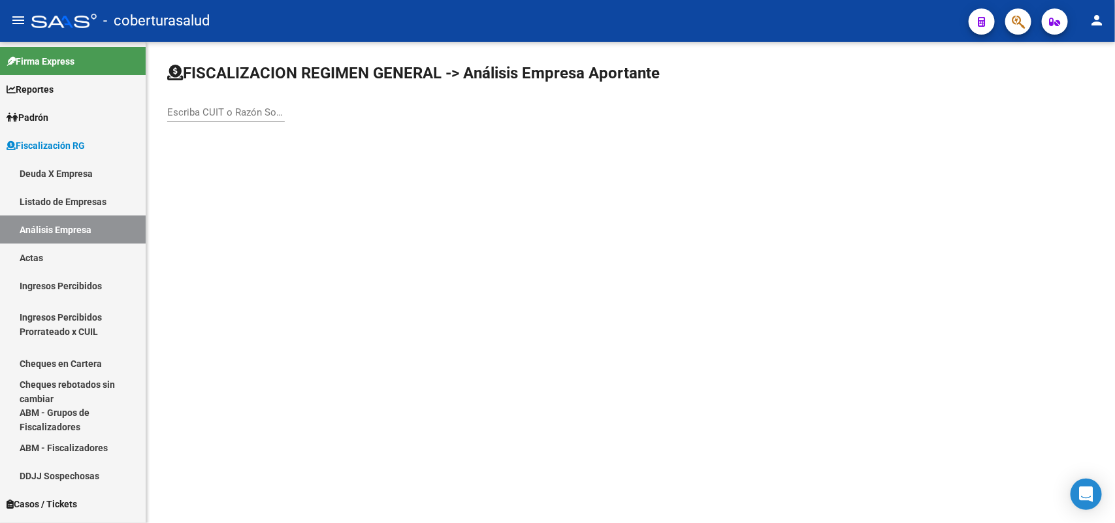
click at [193, 112] on input "Escriba CUIT o Razón Social para buscar" at bounding box center [226, 112] width 118 height 12
paste input "20168779292"
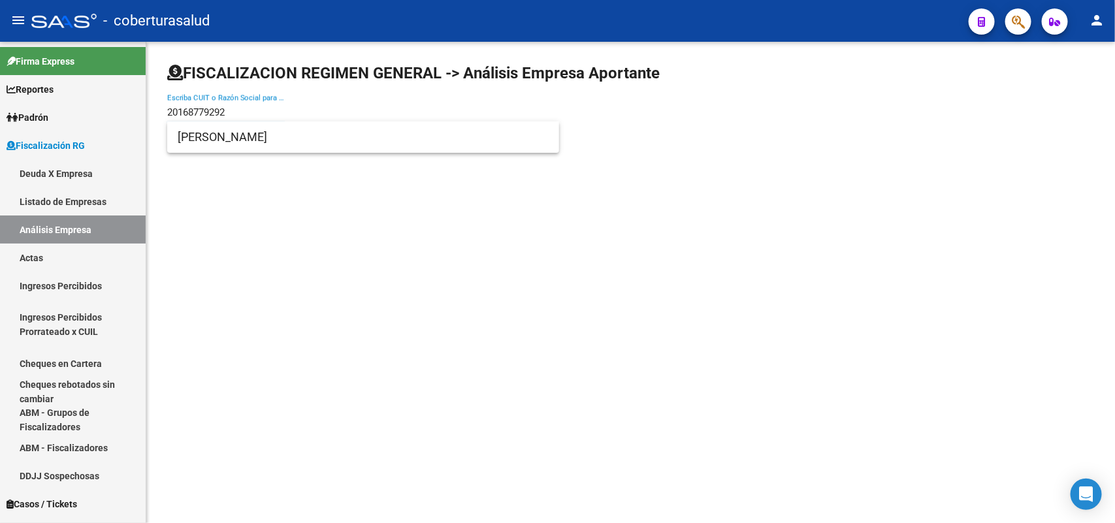
type input "20168779292"
click at [245, 147] on span "[PERSON_NAME]" at bounding box center [363, 137] width 371 height 31
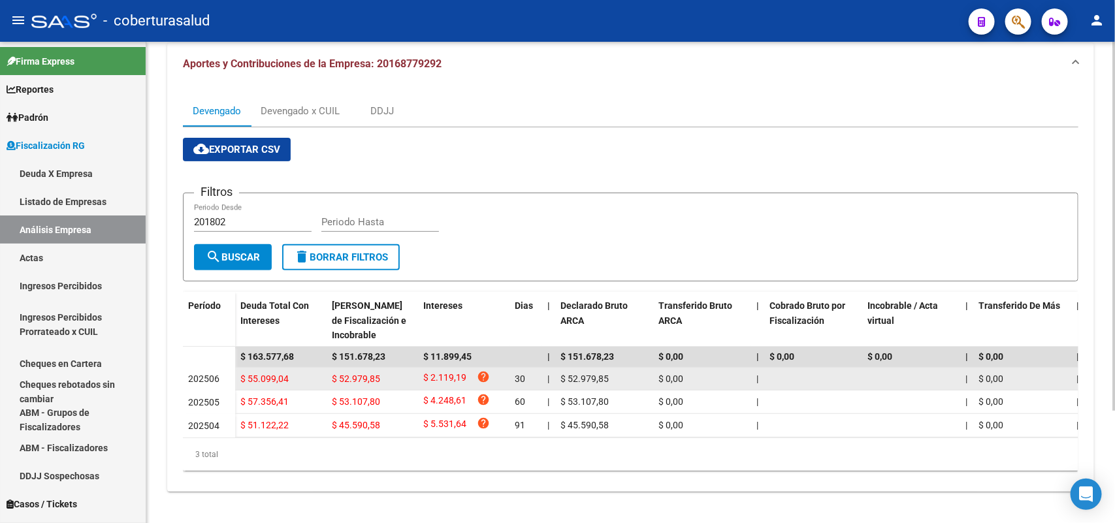
scroll to position [146, 0]
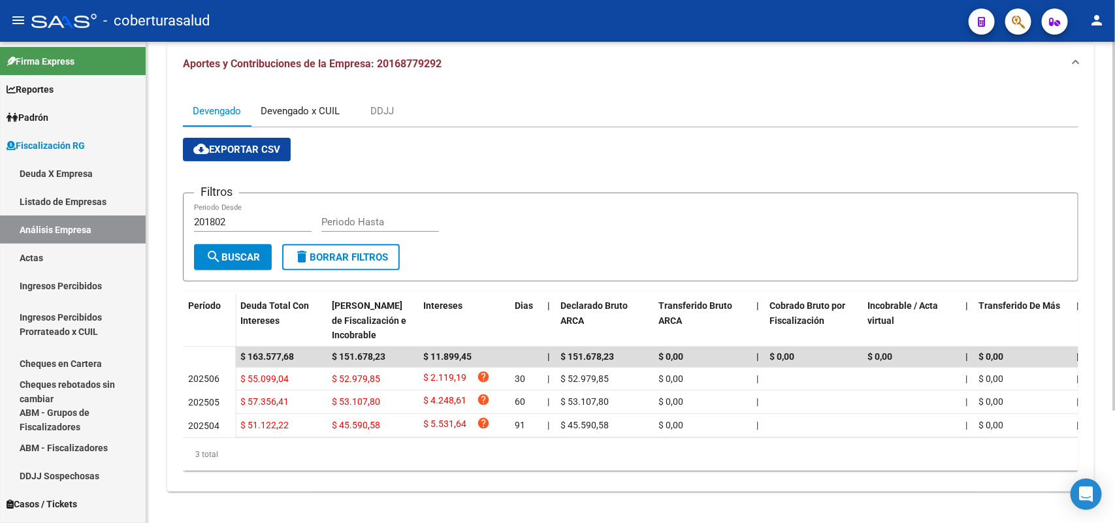
click at [310, 104] on div "Devengado x CUIL" at bounding box center [300, 111] width 79 height 14
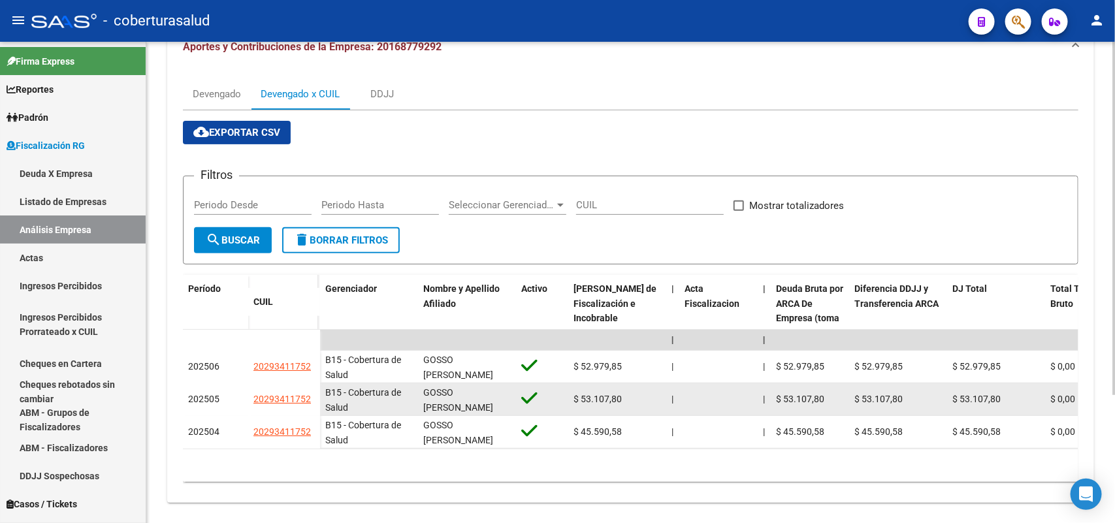
scroll to position [174, 0]
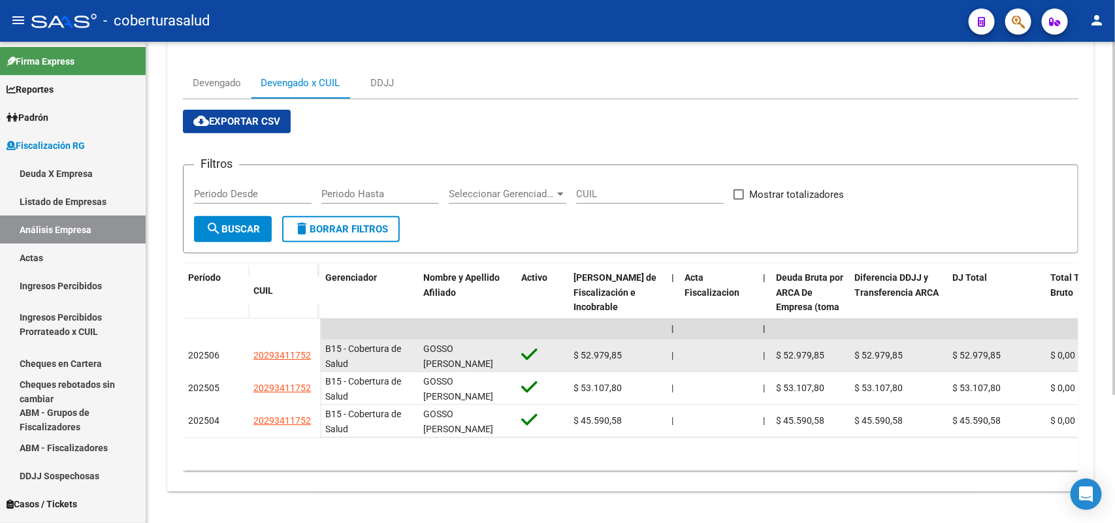
drag, startPoint x: 259, startPoint y: 345, endPoint x: 314, endPoint y: 346, distance: 54.9
click at [314, 348] on div "20293411752" at bounding box center [283, 355] width 61 height 15
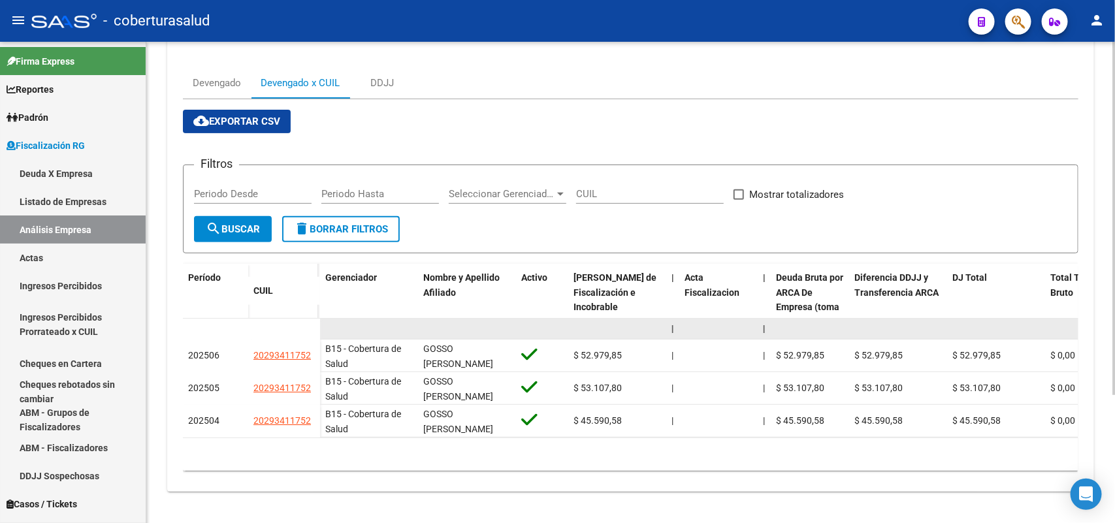
copy span "20293411752"
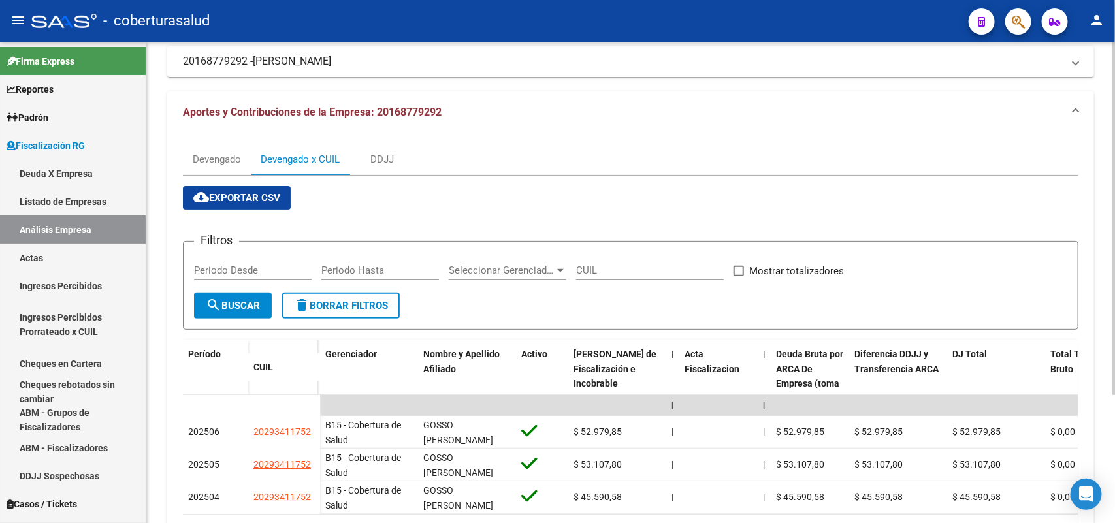
scroll to position [0, 0]
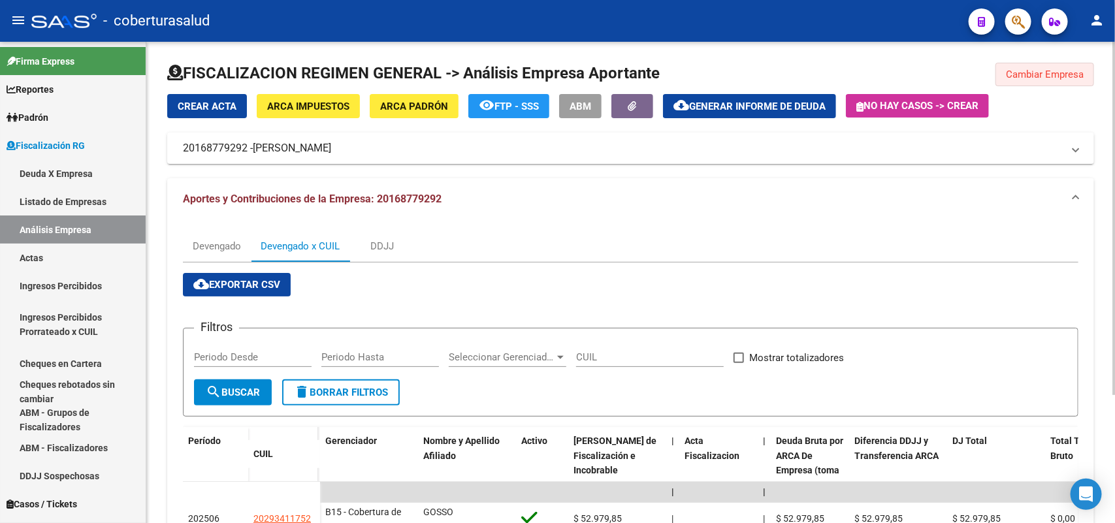
click at [1056, 73] on span "Cambiar Empresa" at bounding box center [1045, 75] width 78 height 12
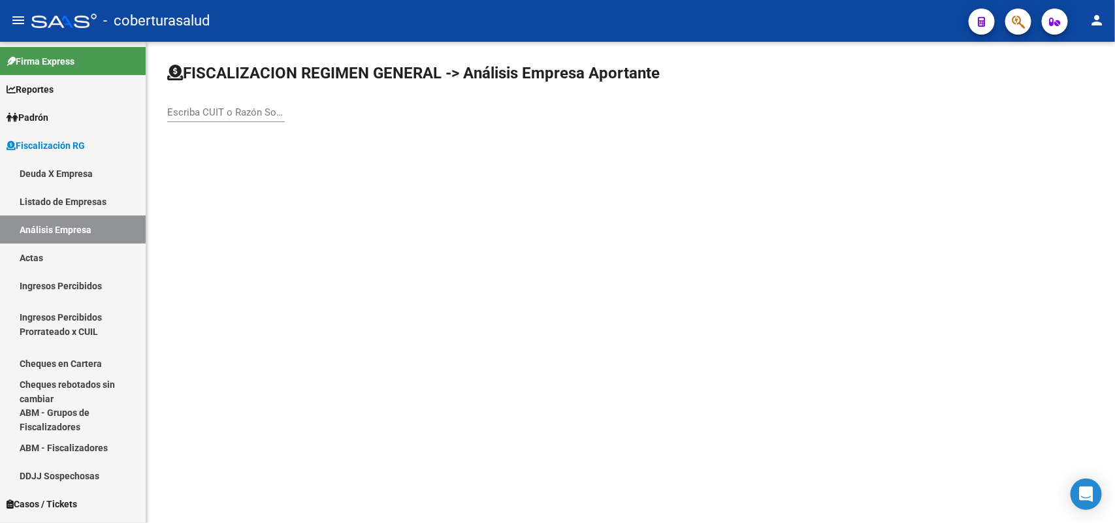
click at [257, 103] on div "Escriba CUIT o Razón Social para buscar" at bounding box center [226, 108] width 118 height 28
paste input "20169906999"
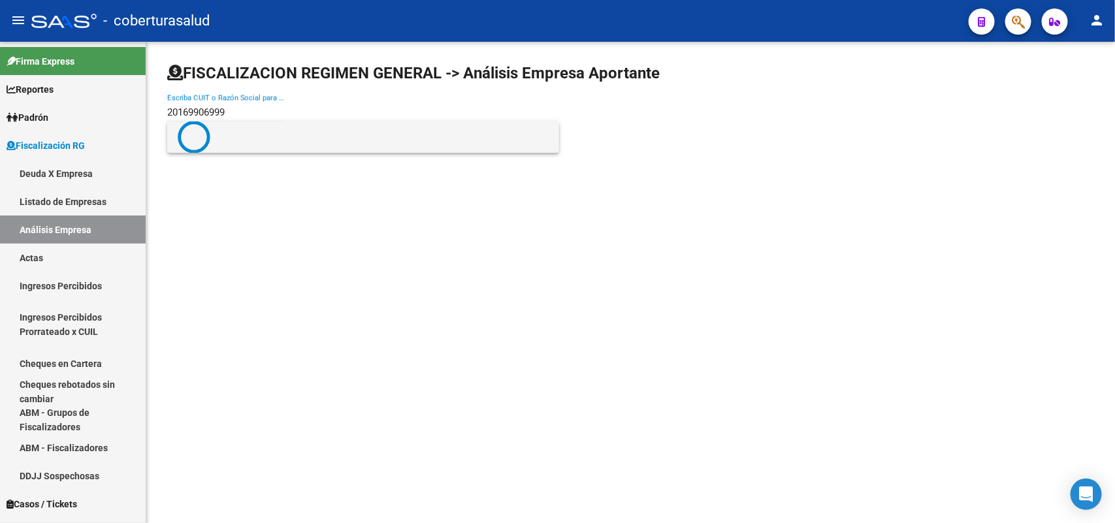
type input "20169906999"
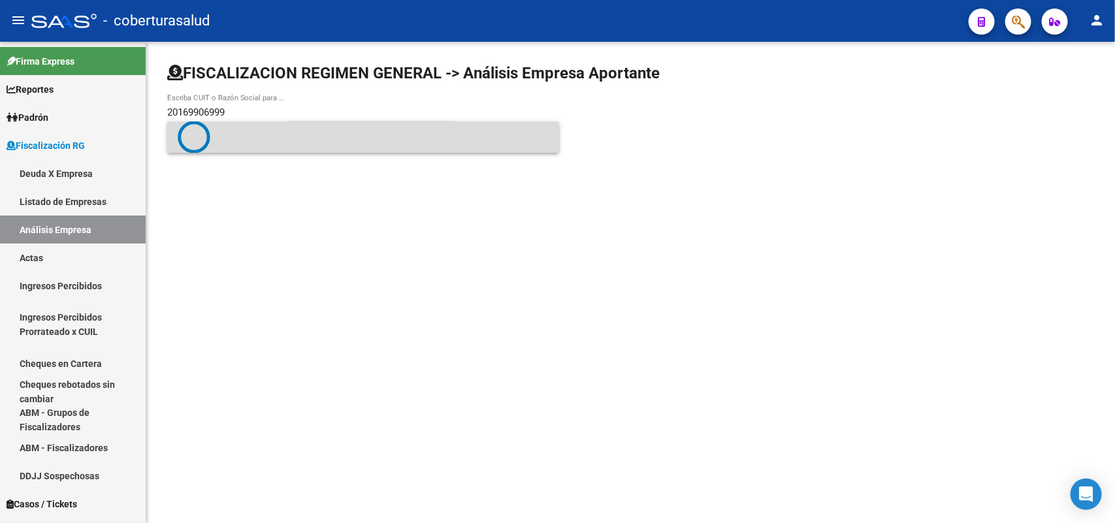
click at [258, 142] on span at bounding box center [363, 137] width 371 height 33
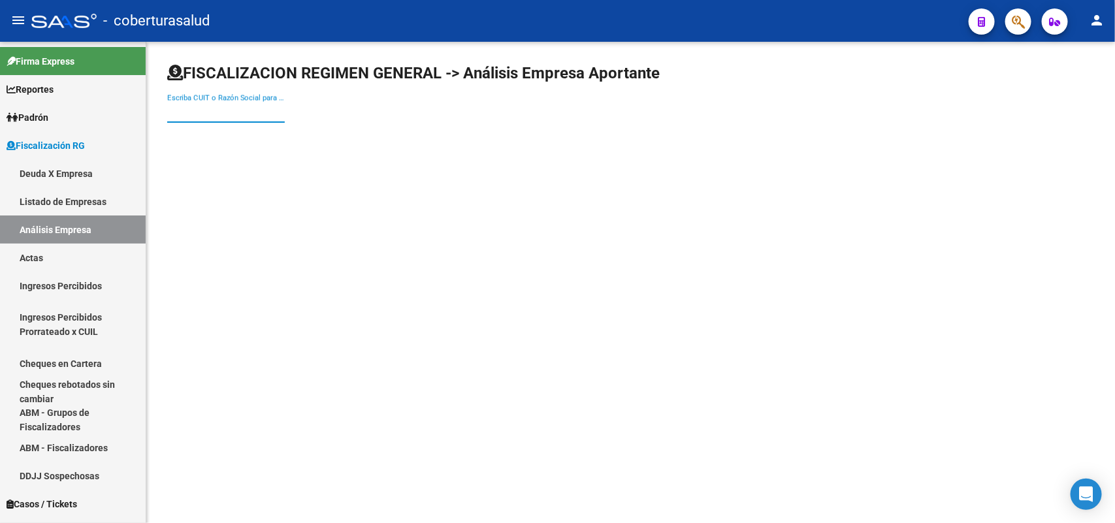
paste input "20169906999"
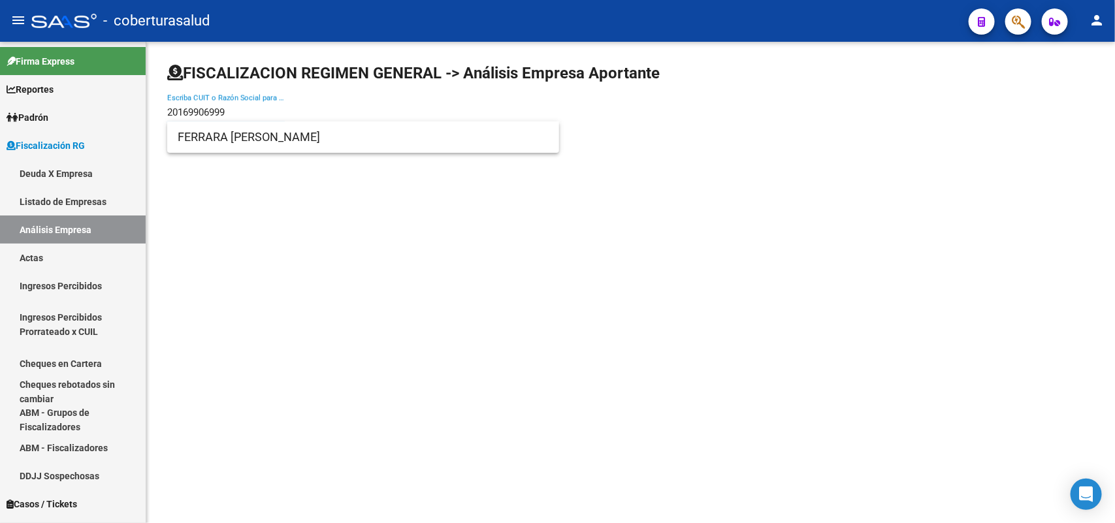
click at [248, 111] on input "20169906999" at bounding box center [226, 112] width 118 height 12
type input "20169906999"
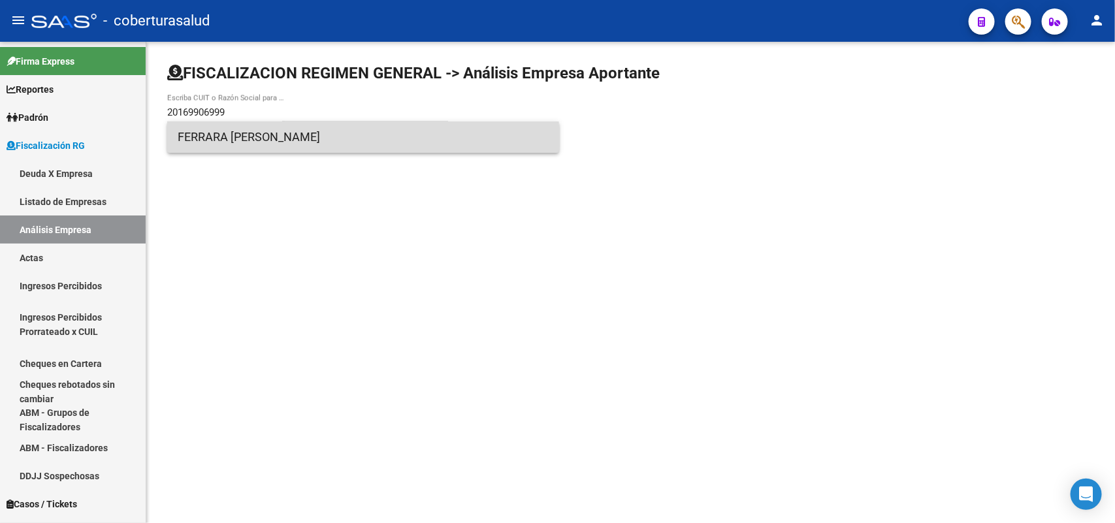
click at [255, 140] on span "FERRARA [PERSON_NAME]" at bounding box center [363, 137] width 371 height 31
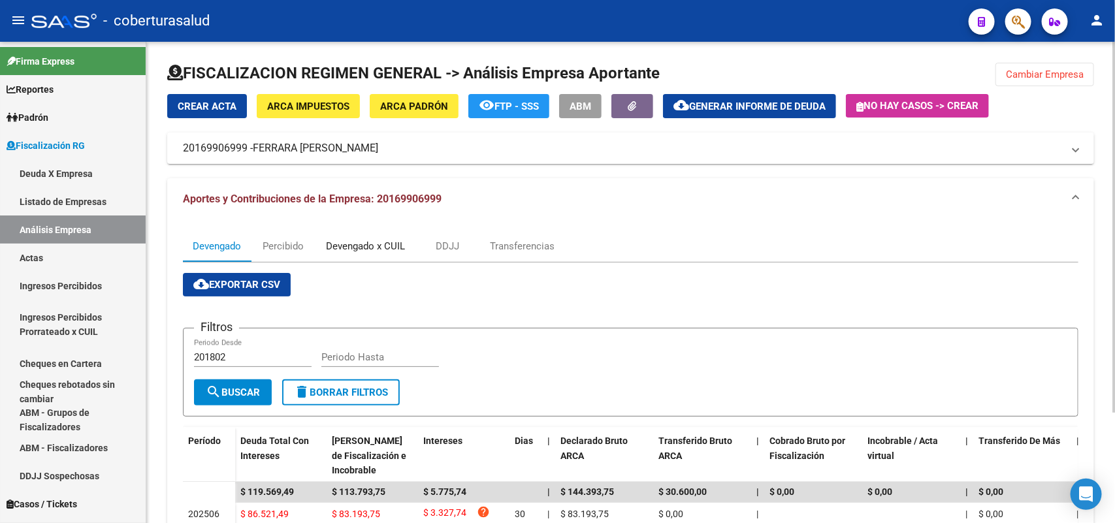
drag, startPoint x: 342, startPoint y: 246, endPoint x: 356, endPoint y: 253, distance: 16.1
click at [343, 246] on div "Devengado x CUIL" at bounding box center [365, 246] width 79 height 14
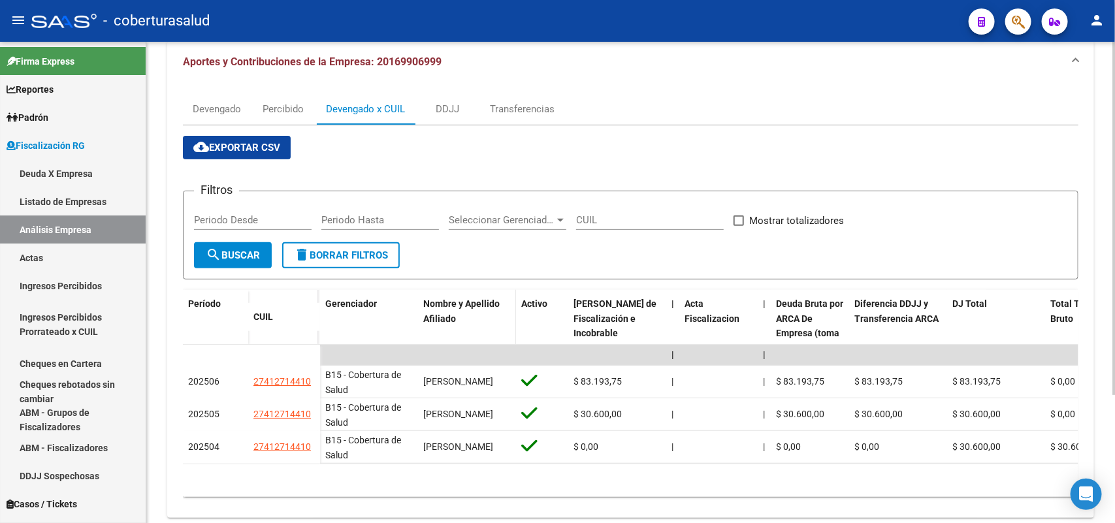
scroll to position [141, 0]
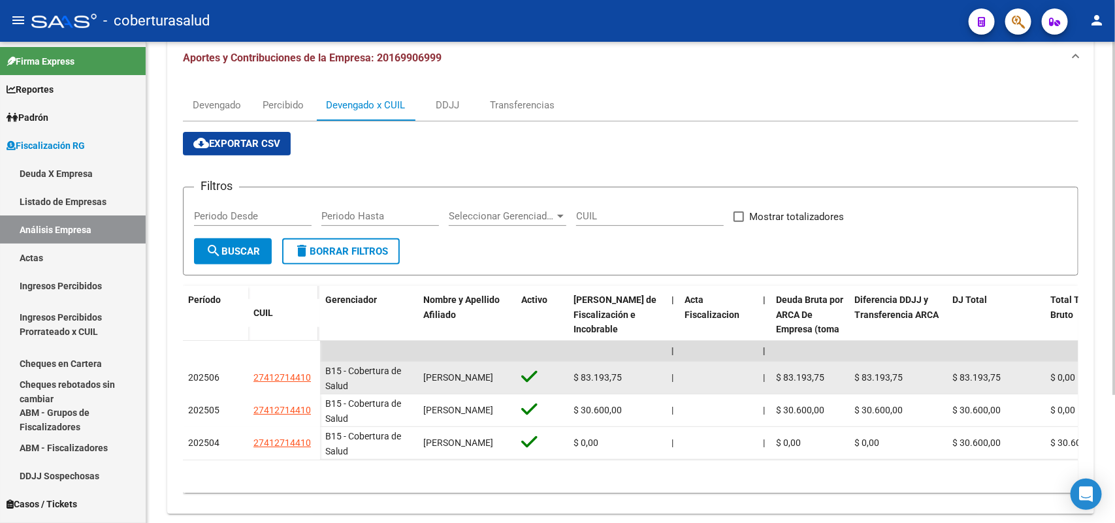
drag, startPoint x: 250, startPoint y: 376, endPoint x: 310, endPoint y: 380, distance: 60.2
click at [310, 380] on datatable-body-cell "27412714410" at bounding box center [284, 378] width 72 height 33
copy span "27412714410"
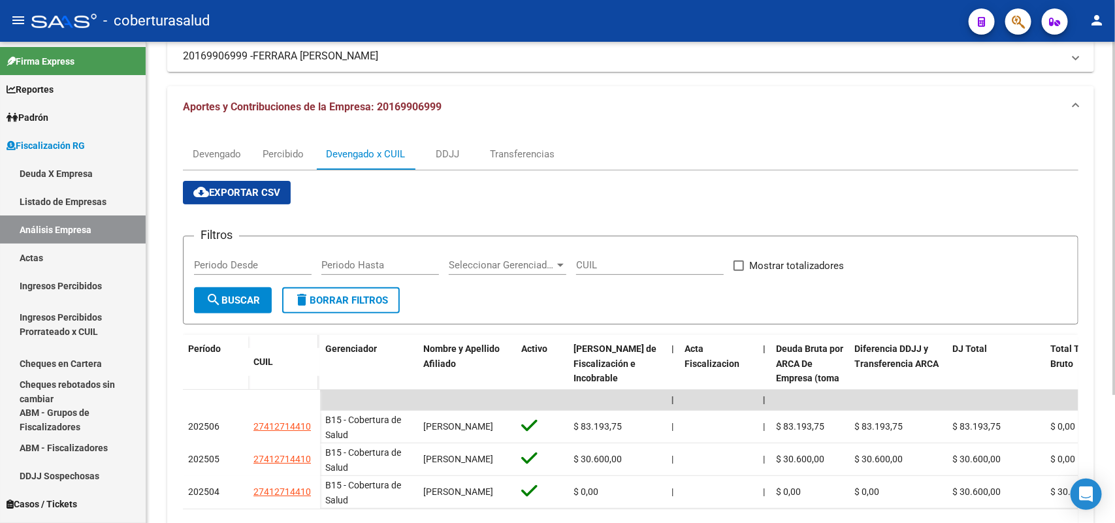
scroll to position [0, 0]
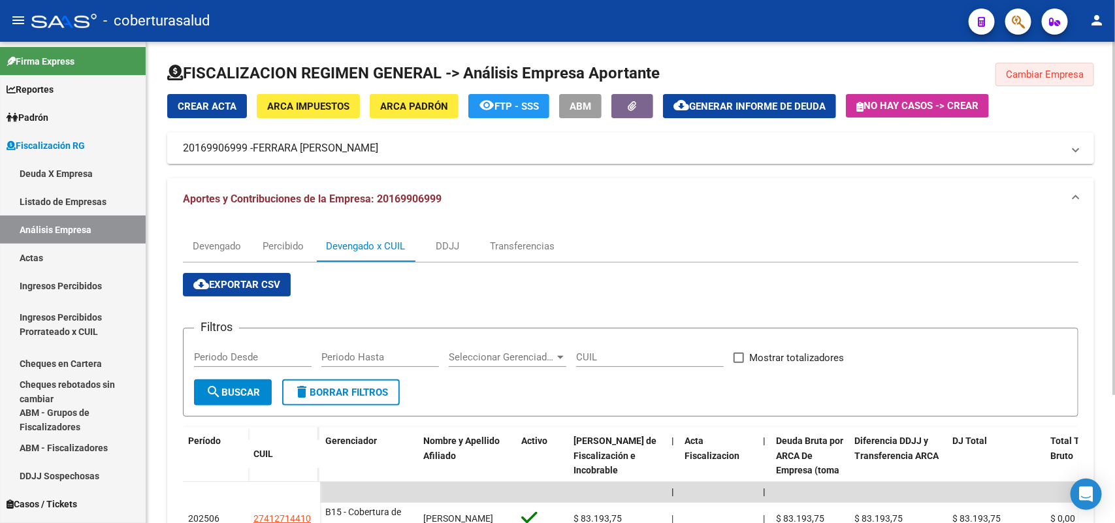
click at [1075, 70] on span "Cambiar Empresa" at bounding box center [1045, 75] width 78 height 12
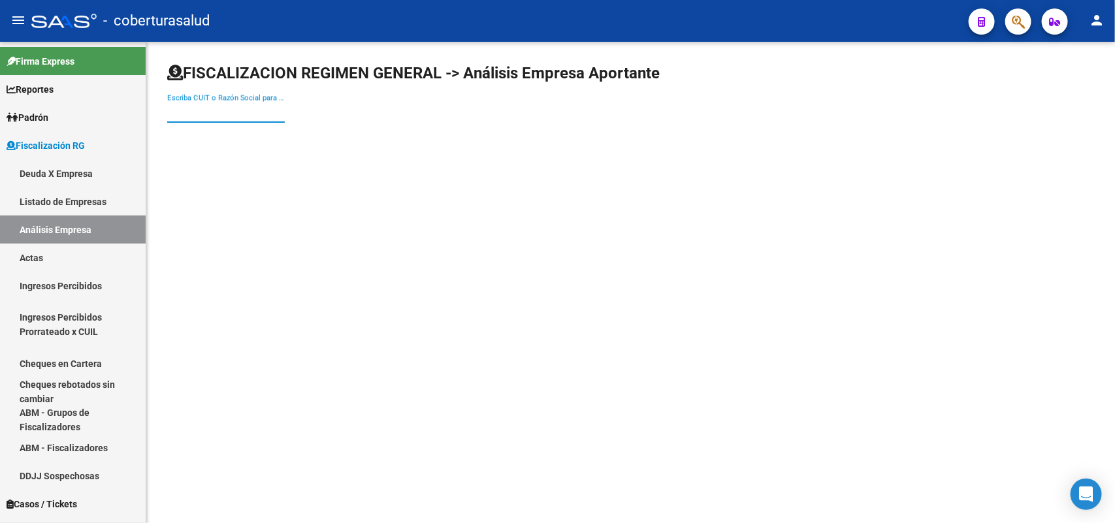
click at [256, 113] on input "Escriba CUIT o Razón Social para buscar" at bounding box center [226, 112] width 118 height 12
paste input "20180809024"
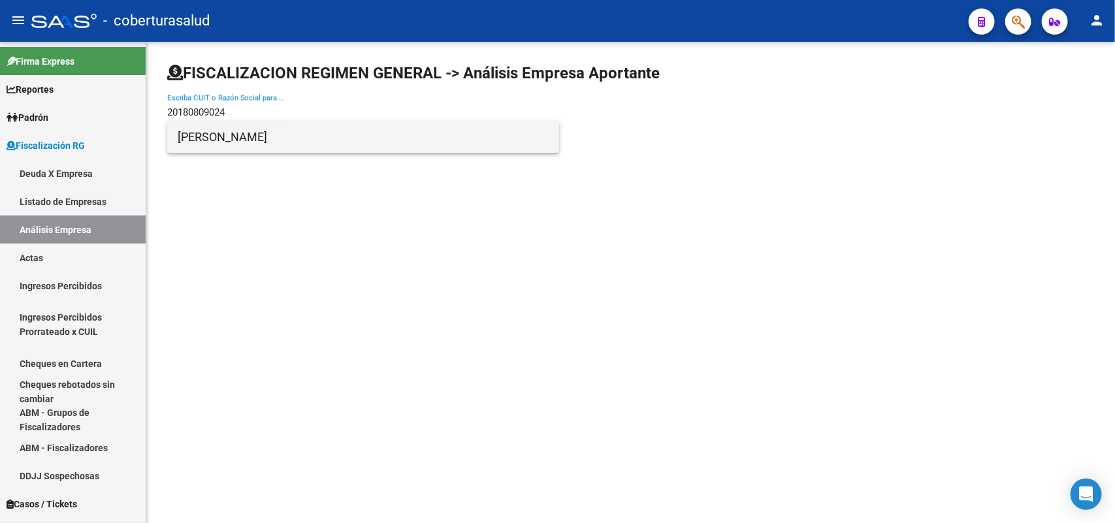
type input "20180809024"
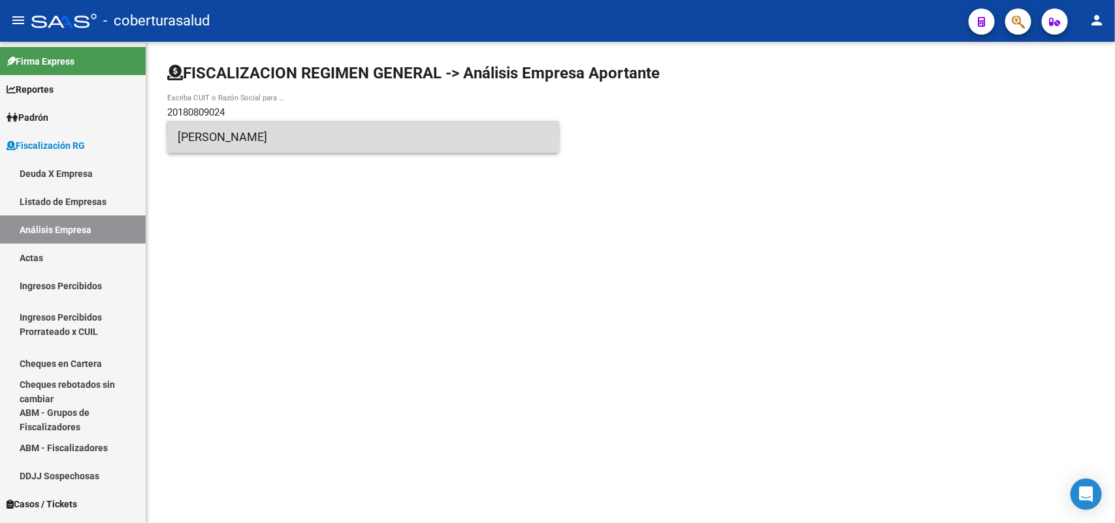
click at [227, 137] on span "[PERSON_NAME]" at bounding box center [363, 137] width 371 height 31
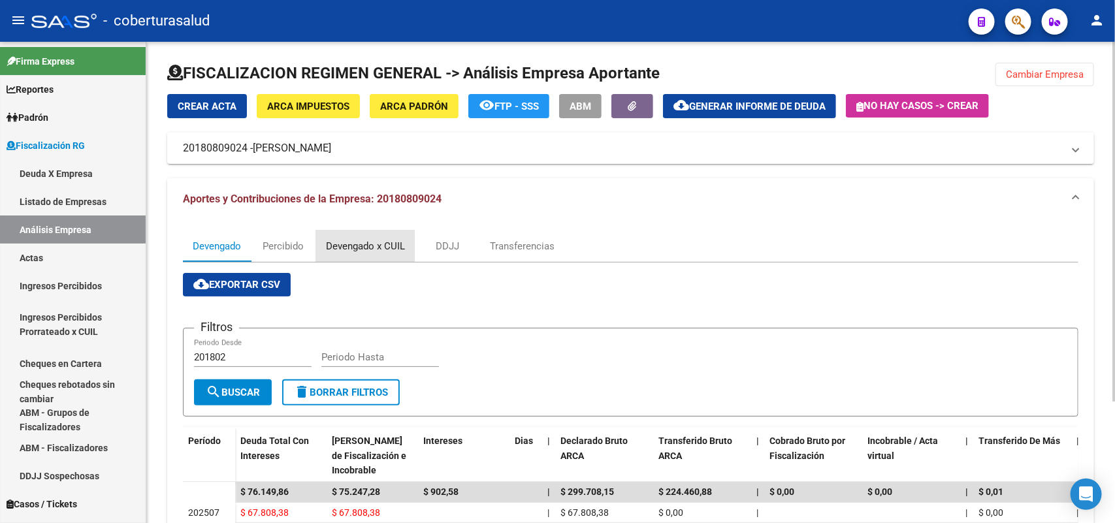
click at [360, 255] on div "Devengado x CUIL" at bounding box center [365, 246] width 99 height 31
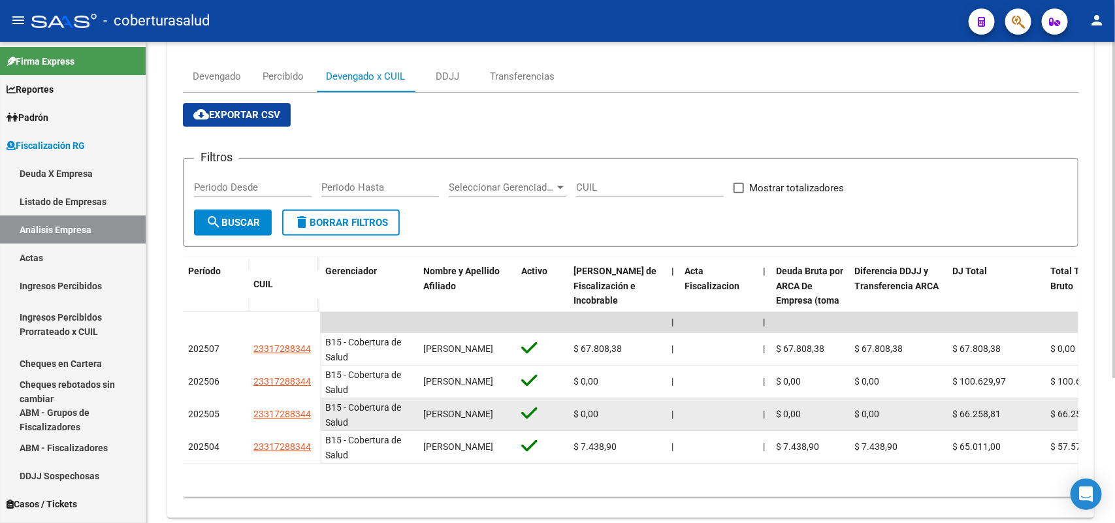
scroll to position [206, 0]
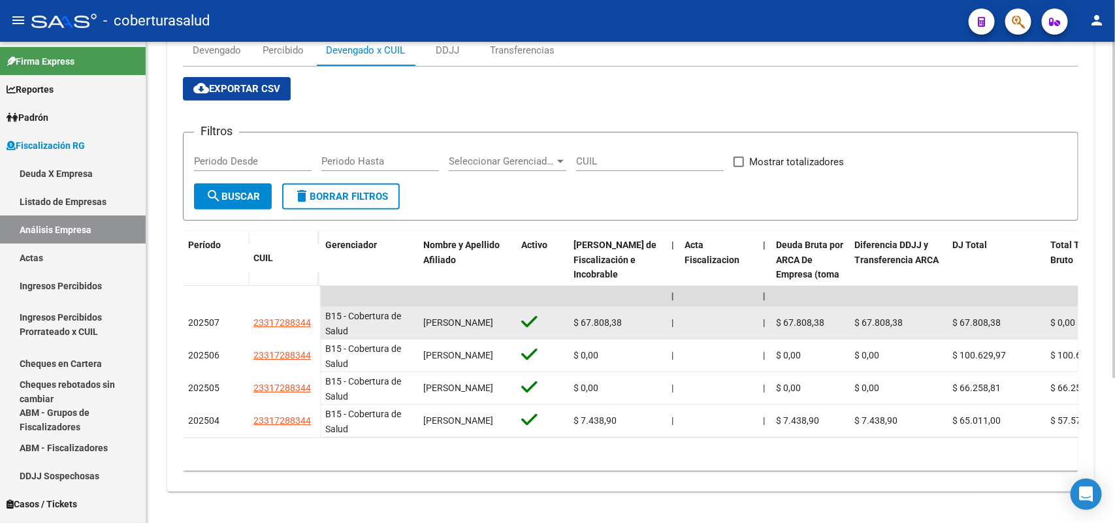
drag, startPoint x: 267, startPoint y: 311, endPoint x: 319, endPoint y: 312, distance: 52.3
click at [319, 312] on datatable-body-cell "23317288344" at bounding box center [284, 323] width 72 height 33
copy span "23317288344"
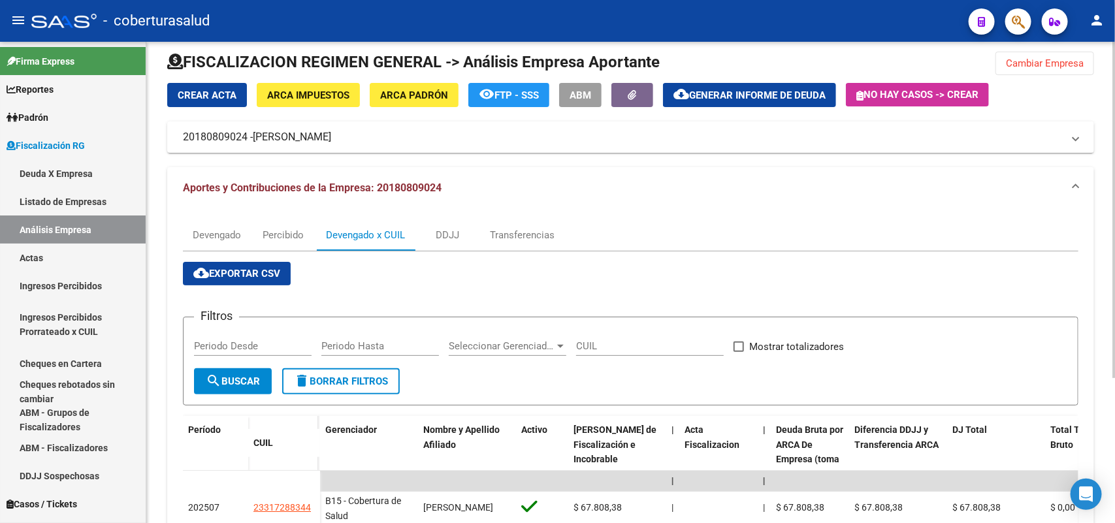
scroll to position [0, 0]
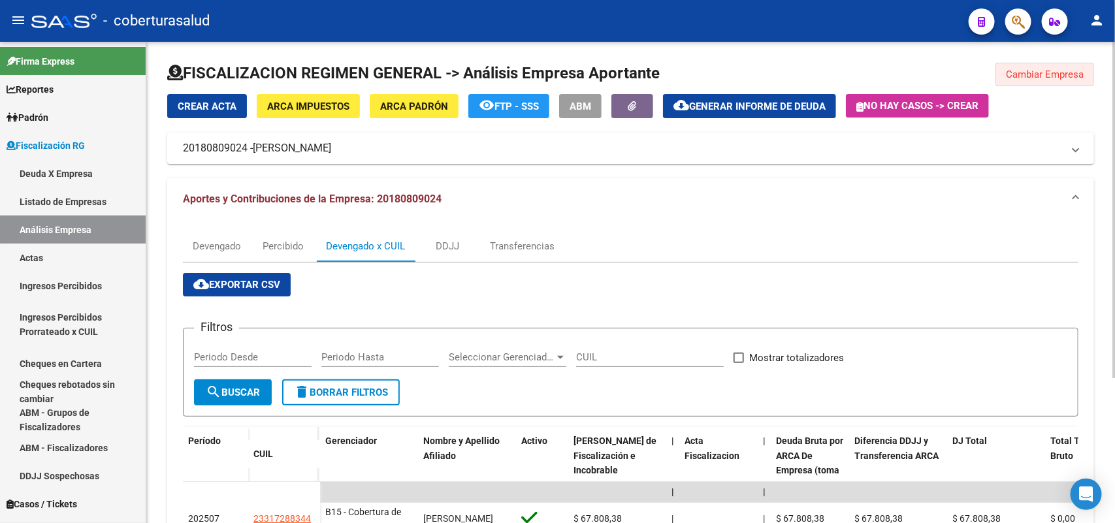
click at [1023, 80] on button "Cambiar Empresa" at bounding box center [1045, 75] width 99 height 24
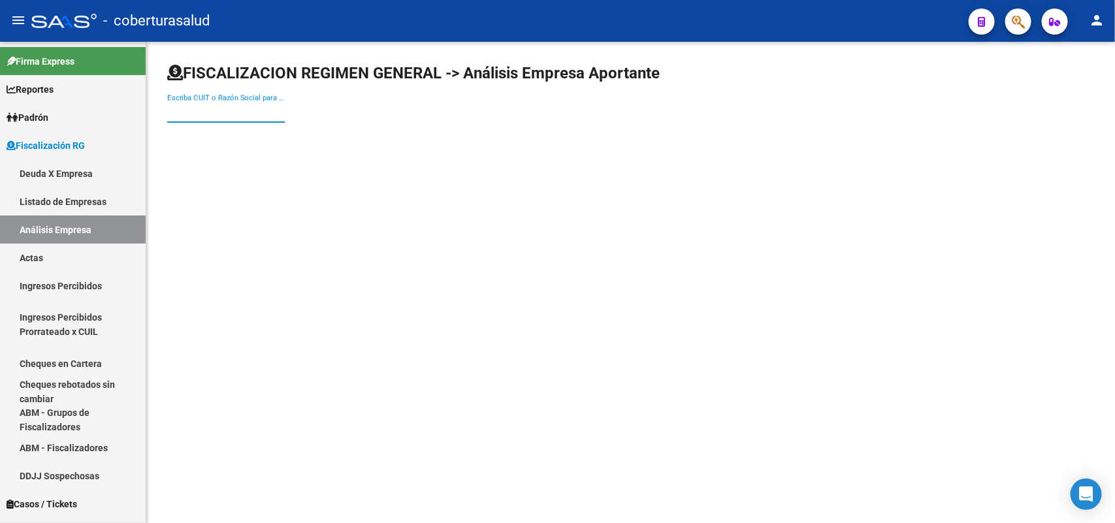
click at [237, 110] on input "Escriba CUIT o Razón Social para buscar" at bounding box center [226, 112] width 118 height 12
paste input "20225364991"
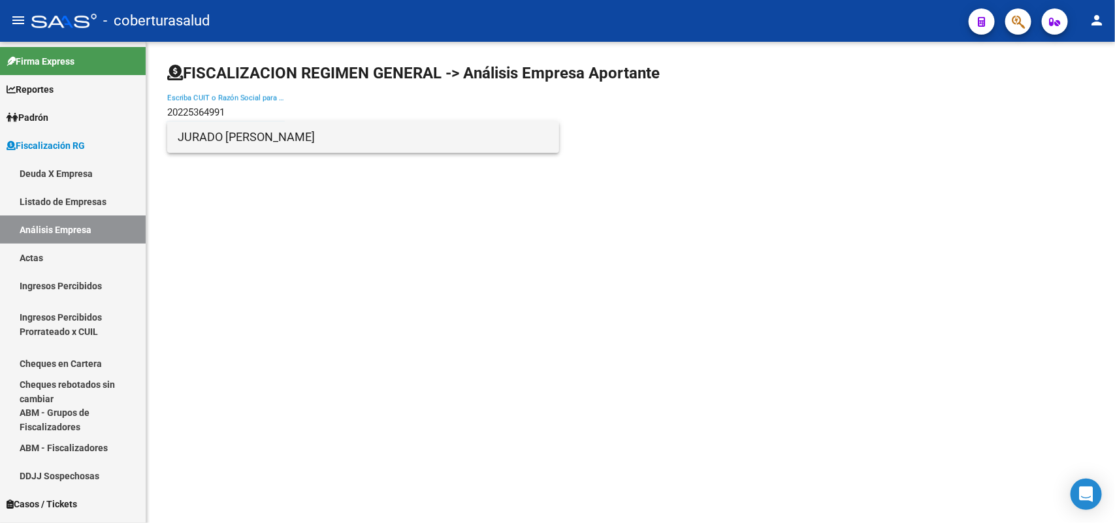
type input "20225364991"
click at [238, 146] on span "JURADO [PERSON_NAME]" at bounding box center [363, 137] width 371 height 31
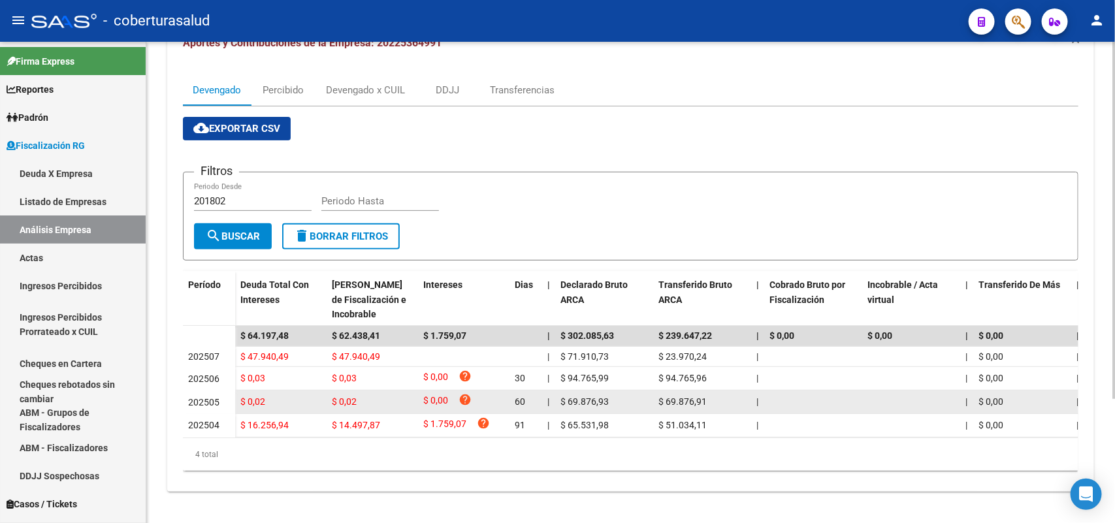
scroll to position [85, 0]
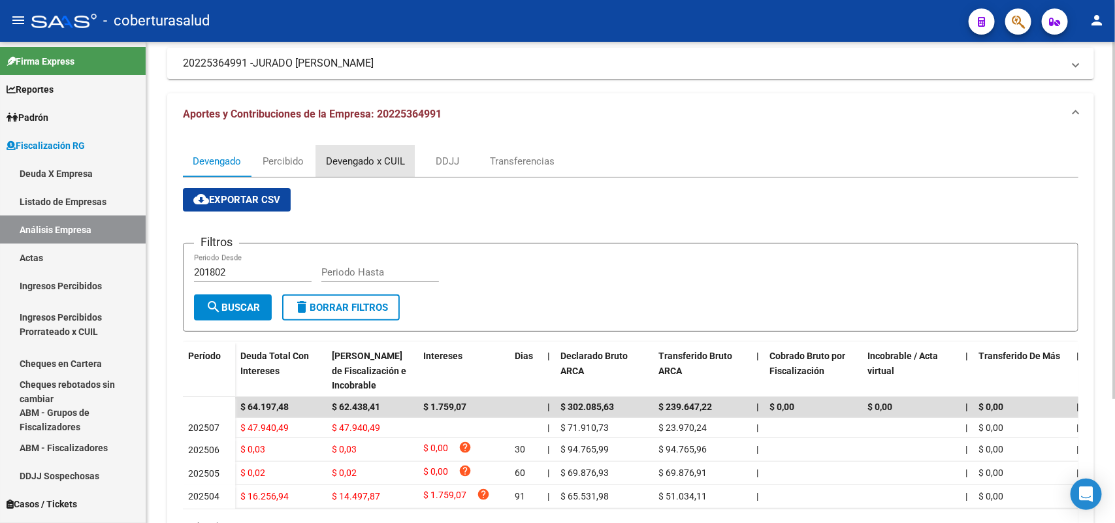
click at [363, 151] on div "Devengado x CUIL" at bounding box center [365, 161] width 99 height 31
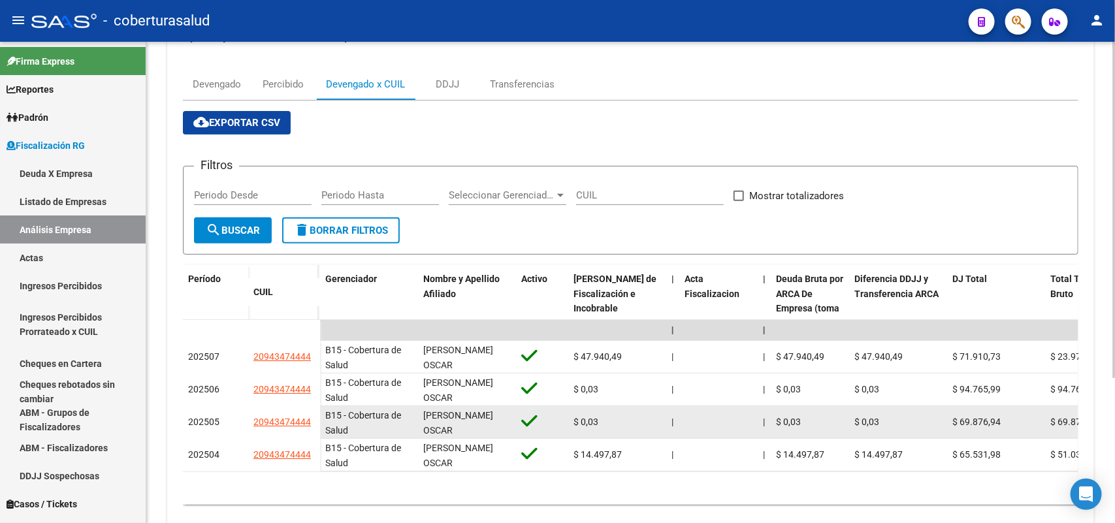
scroll to position [163, 0]
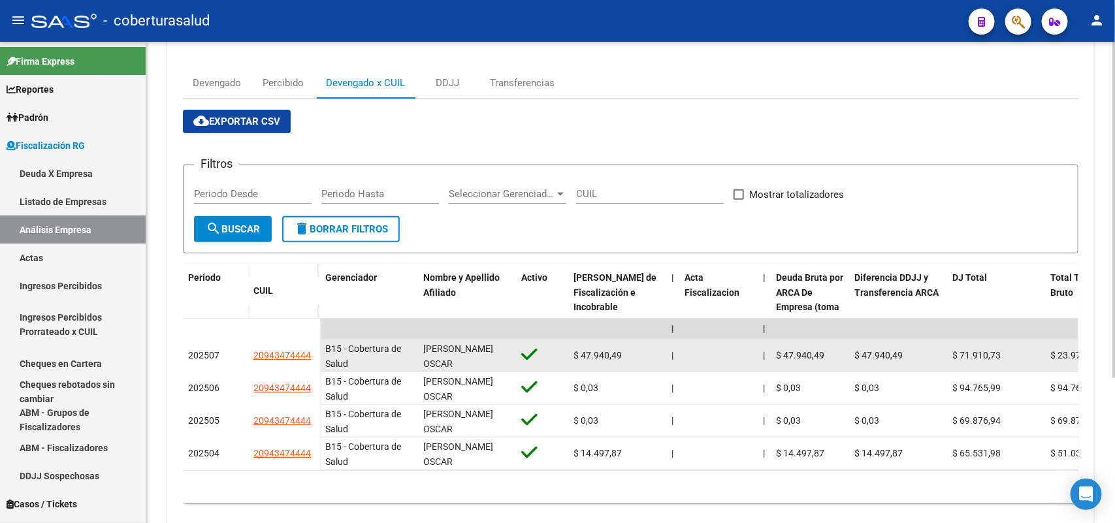
drag, startPoint x: 253, startPoint y: 351, endPoint x: 314, endPoint y: 355, distance: 61.5
click at [314, 355] on datatable-body-cell "20943474444" at bounding box center [284, 356] width 72 height 33
copy span "20943474444"
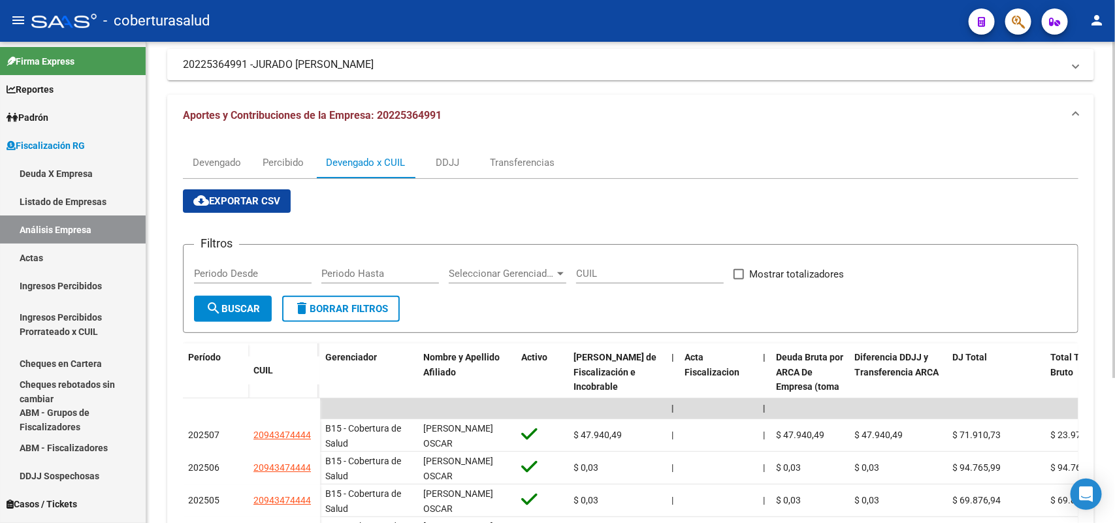
scroll to position [0, 0]
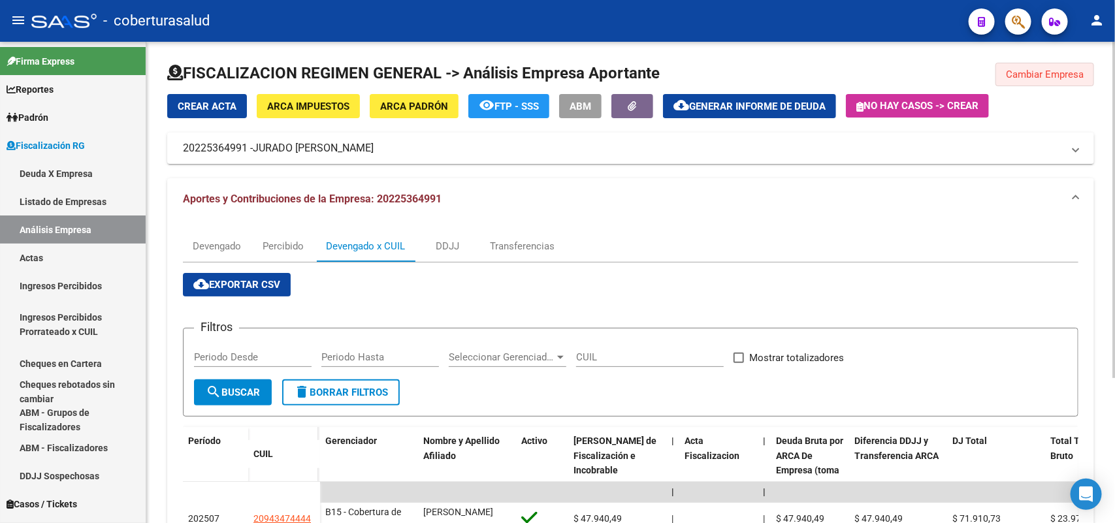
click at [1088, 76] on button "Cambiar Empresa" at bounding box center [1045, 75] width 99 height 24
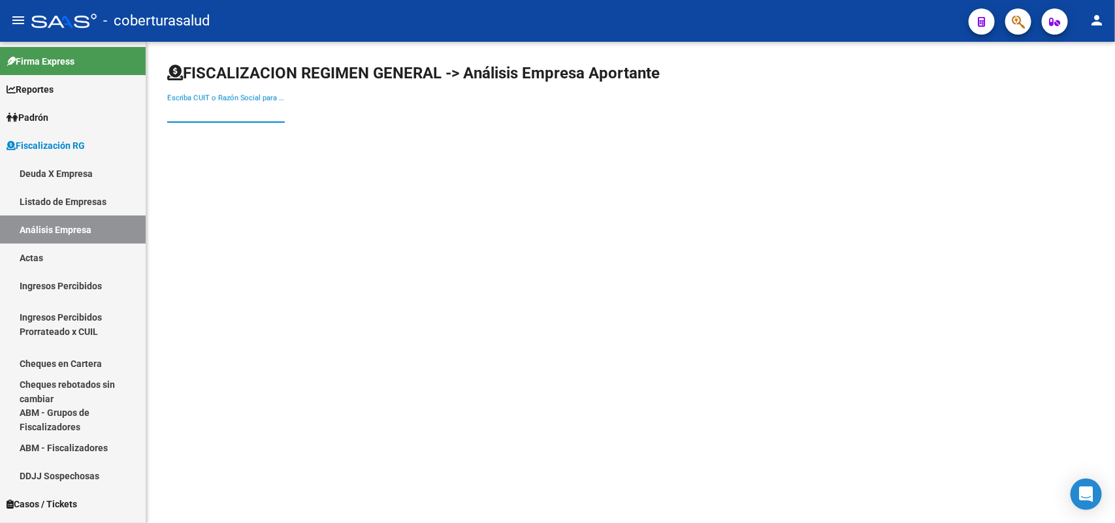
click at [223, 109] on input "Escriba CUIT o Razón Social para buscar" at bounding box center [226, 112] width 118 height 12
paste input "20246338494"
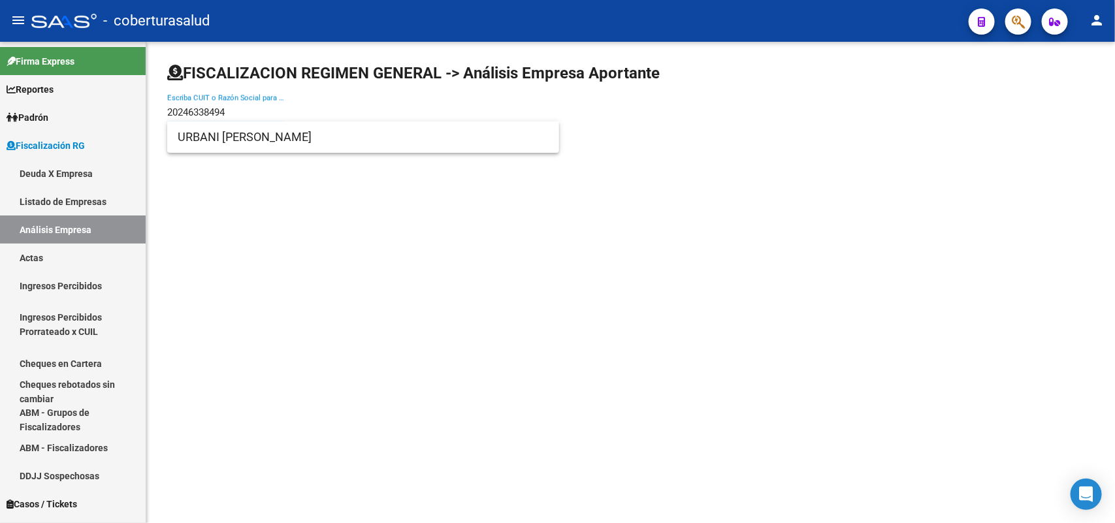
type input "20246338494"
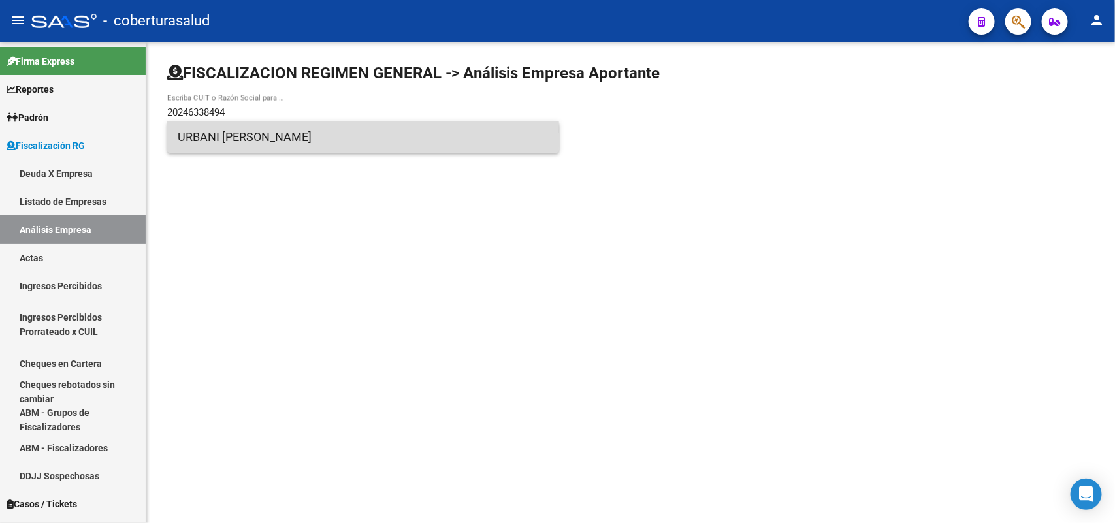
drag, startPoint x: 236, startPoint y: 139, endPoint x: 218, endPoint y: 141, distance: 18.5
click at [218, 141] on span "URBANI [PERSON_NAME]" at bounding box center [363, 137] width 371 height 31
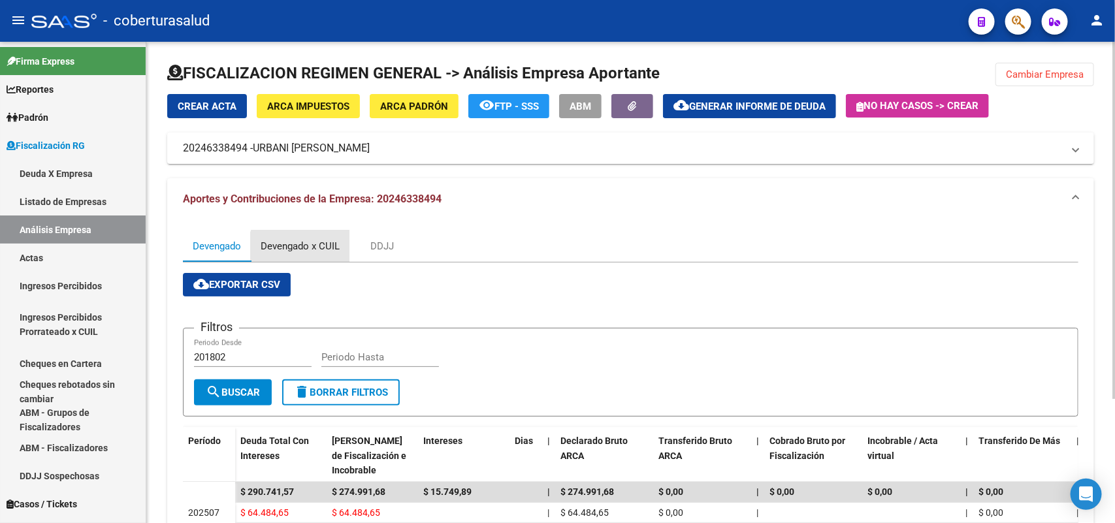
drag, startPoint x: 307, startPoint y: 250, endPoint x: 356, endPoint y: 269, distance: 52.8
click at [306, 248] on div "Devengado x CUIL" at bounding box center [300, 246] width 79 height 14
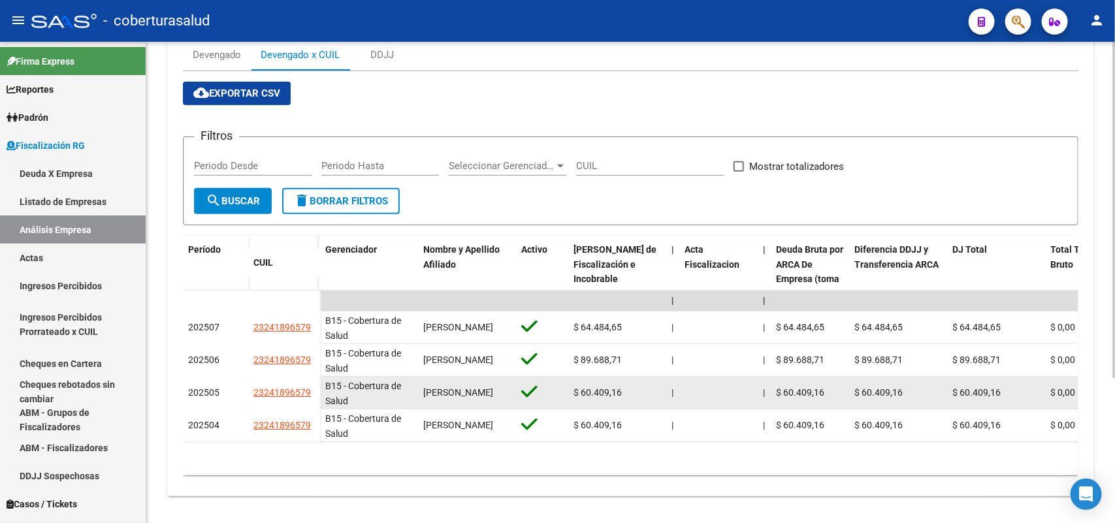
scroll to position [206, 0]
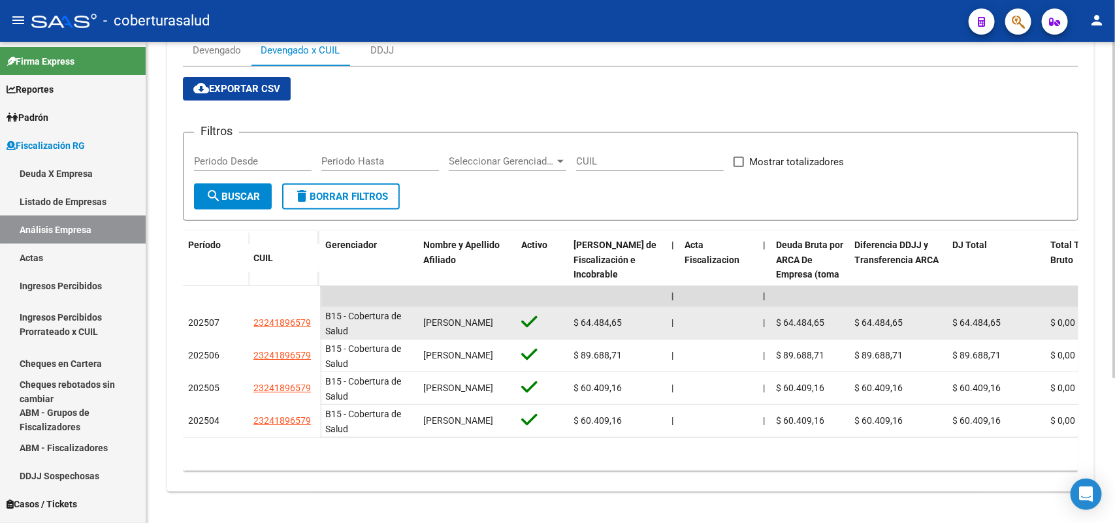
drag, startPoint x: 272, startPoint y: 311, endPoint x: 318, endPoint y: 308, distance: 45.2
copy span "23241896579"
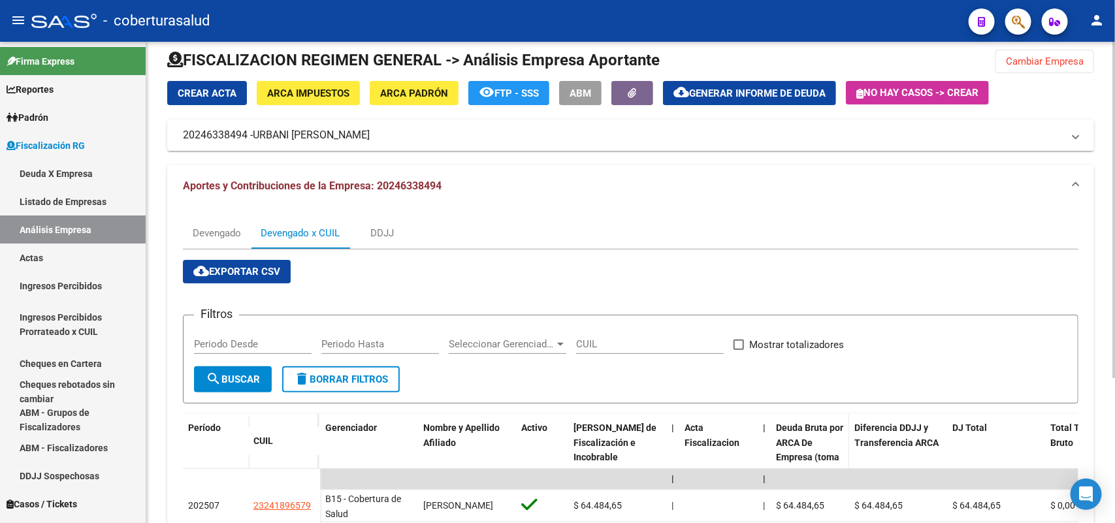
scroll to position [0, 0]
